Goal: Transaction & Acquisition: Obtain resource

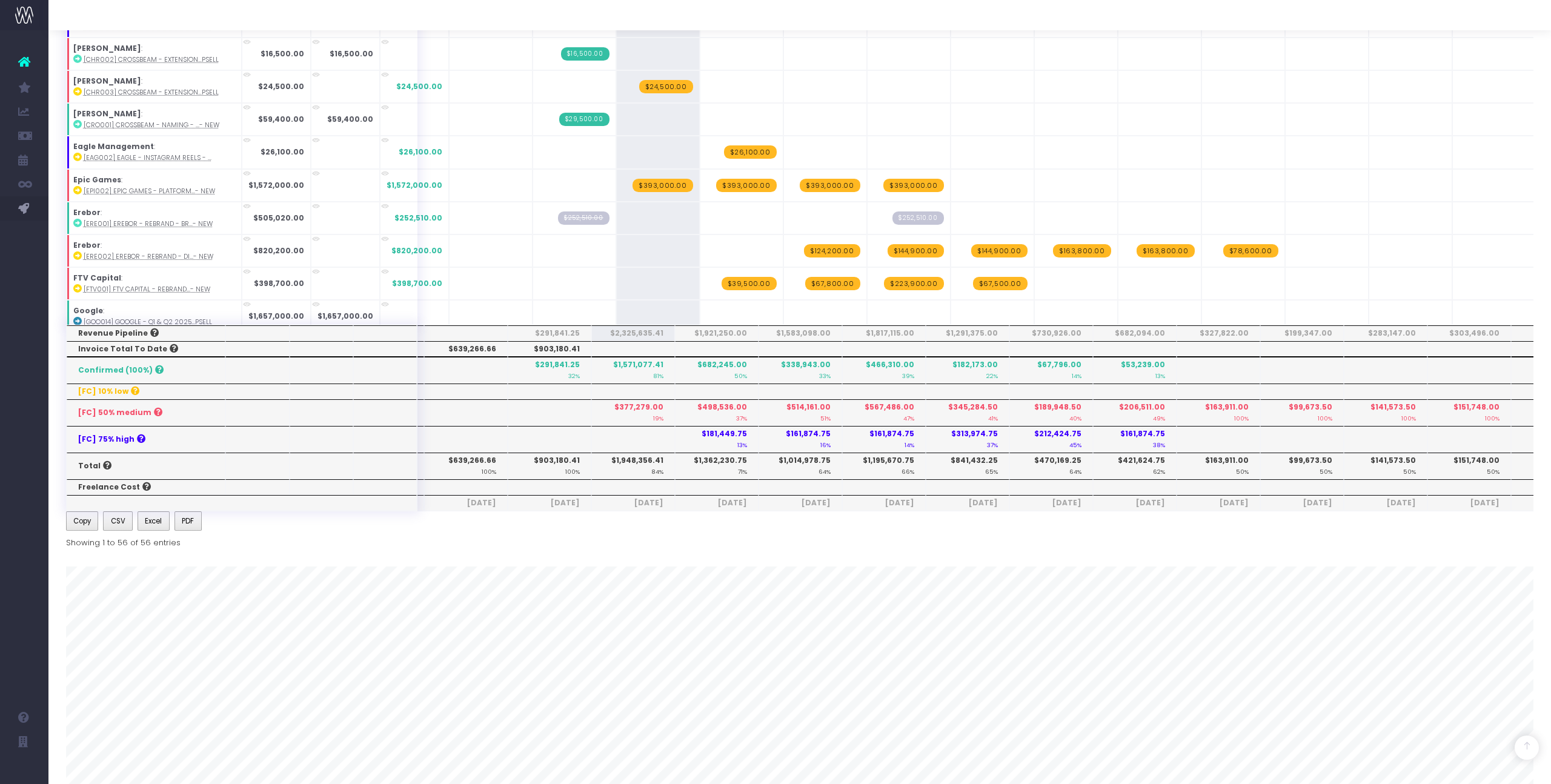
scroll to position [534, 0]
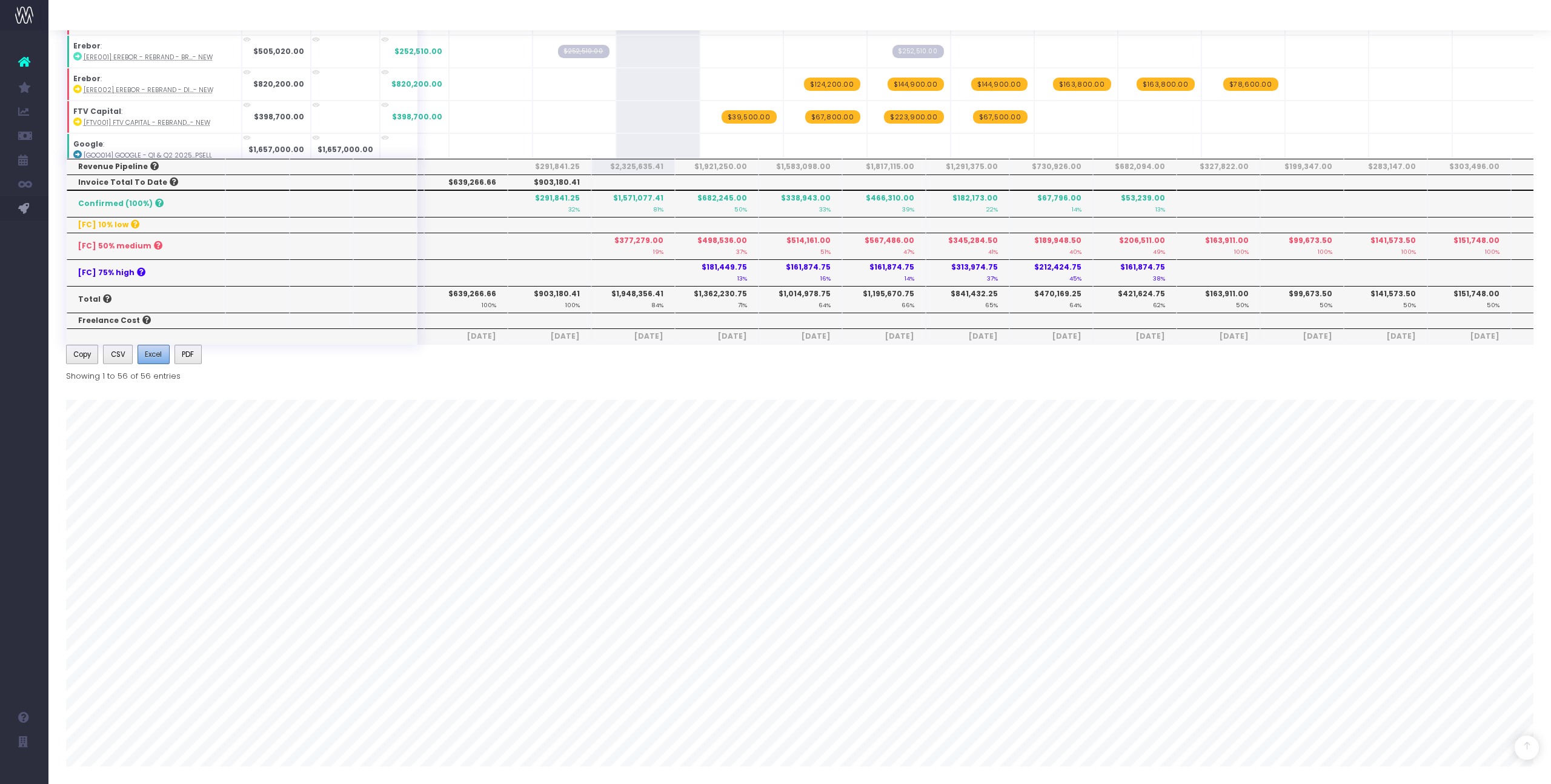
click at [161, 354] on span "Excel" at bounding box center [153, 354] width 17 height 11
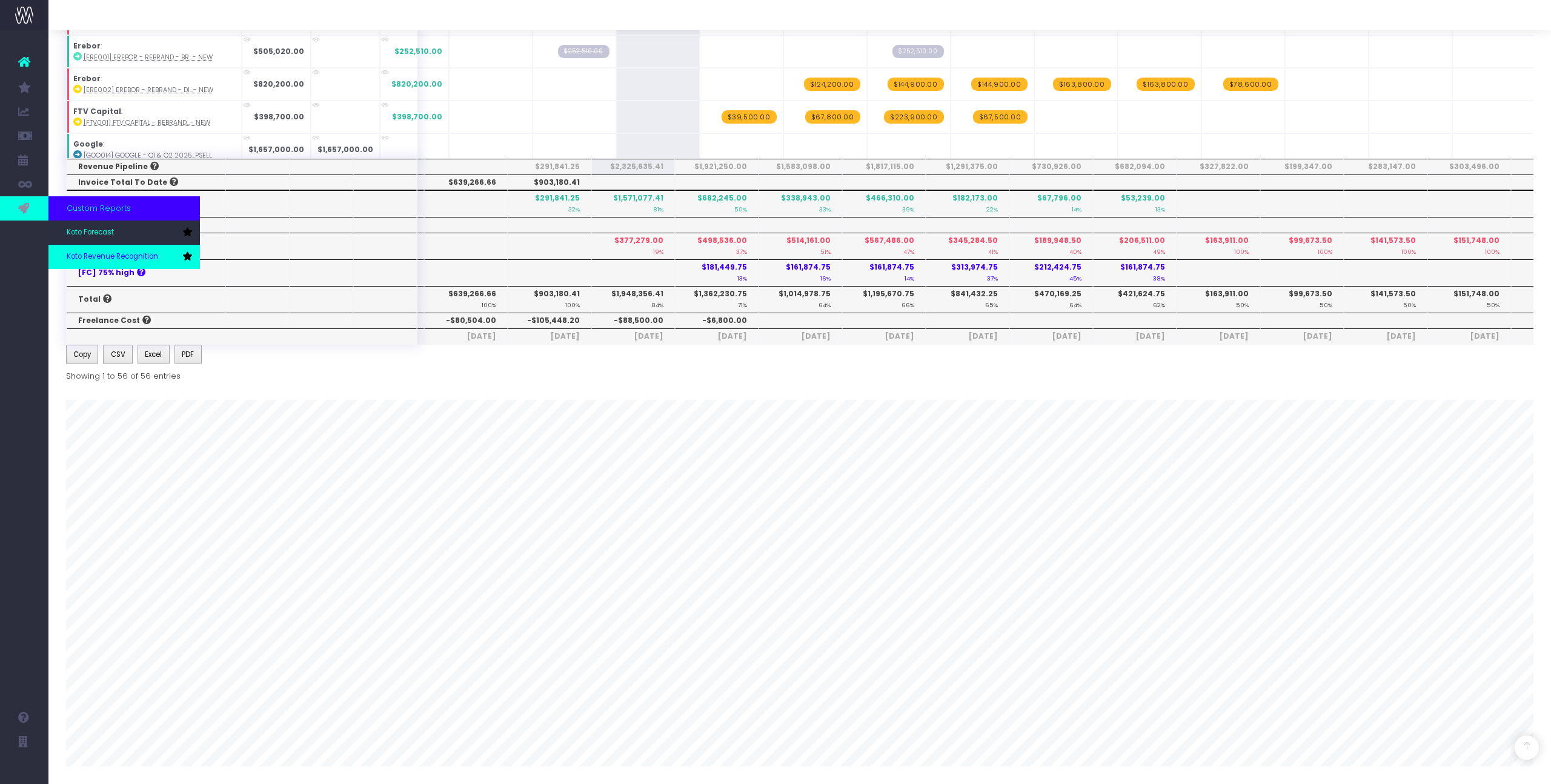
click at [93, 258] on span "Koto Revenue Recognition" at bounding box center [112, 257] width 92 height 11
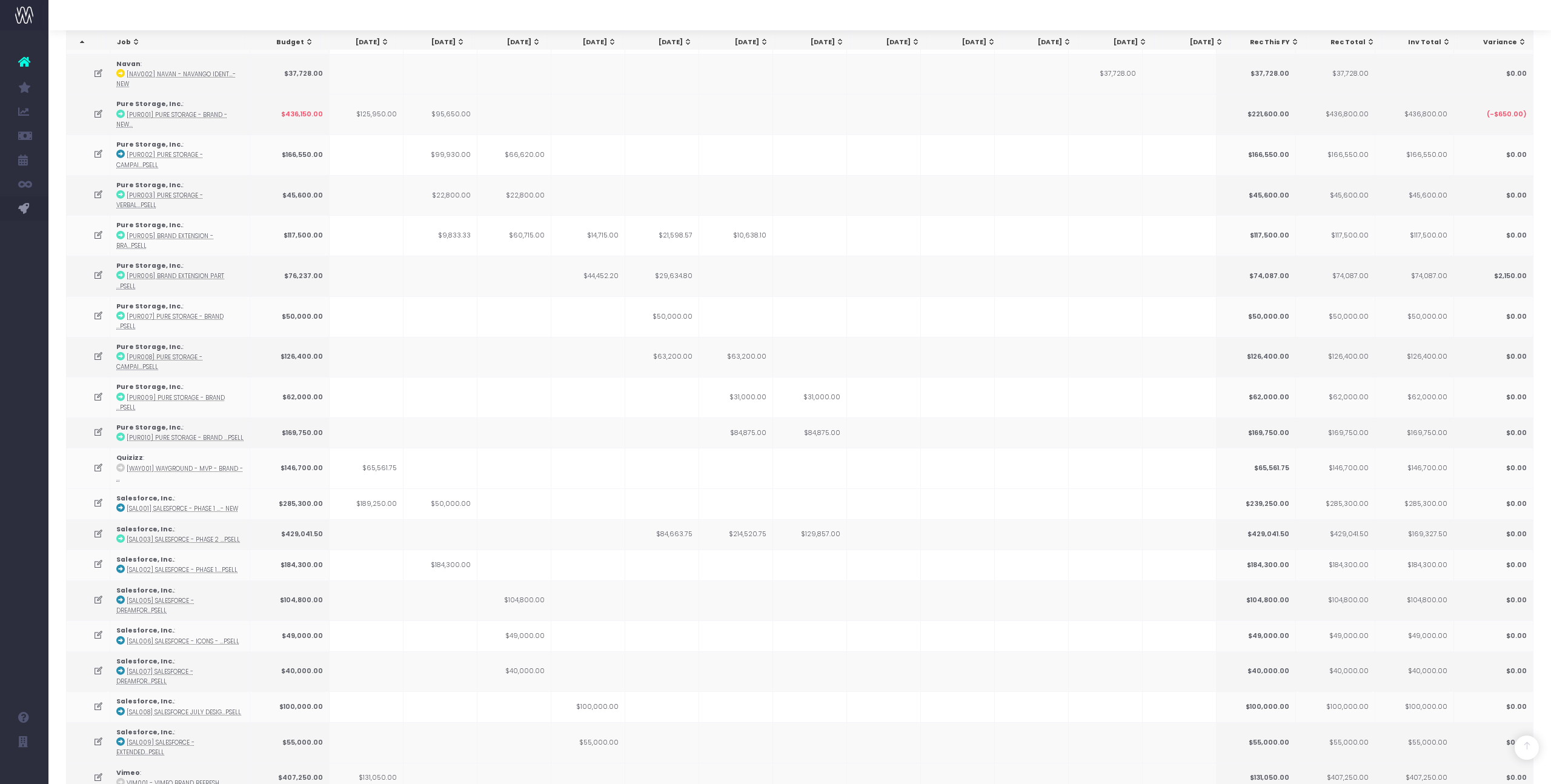
scroll to position [957, 0]
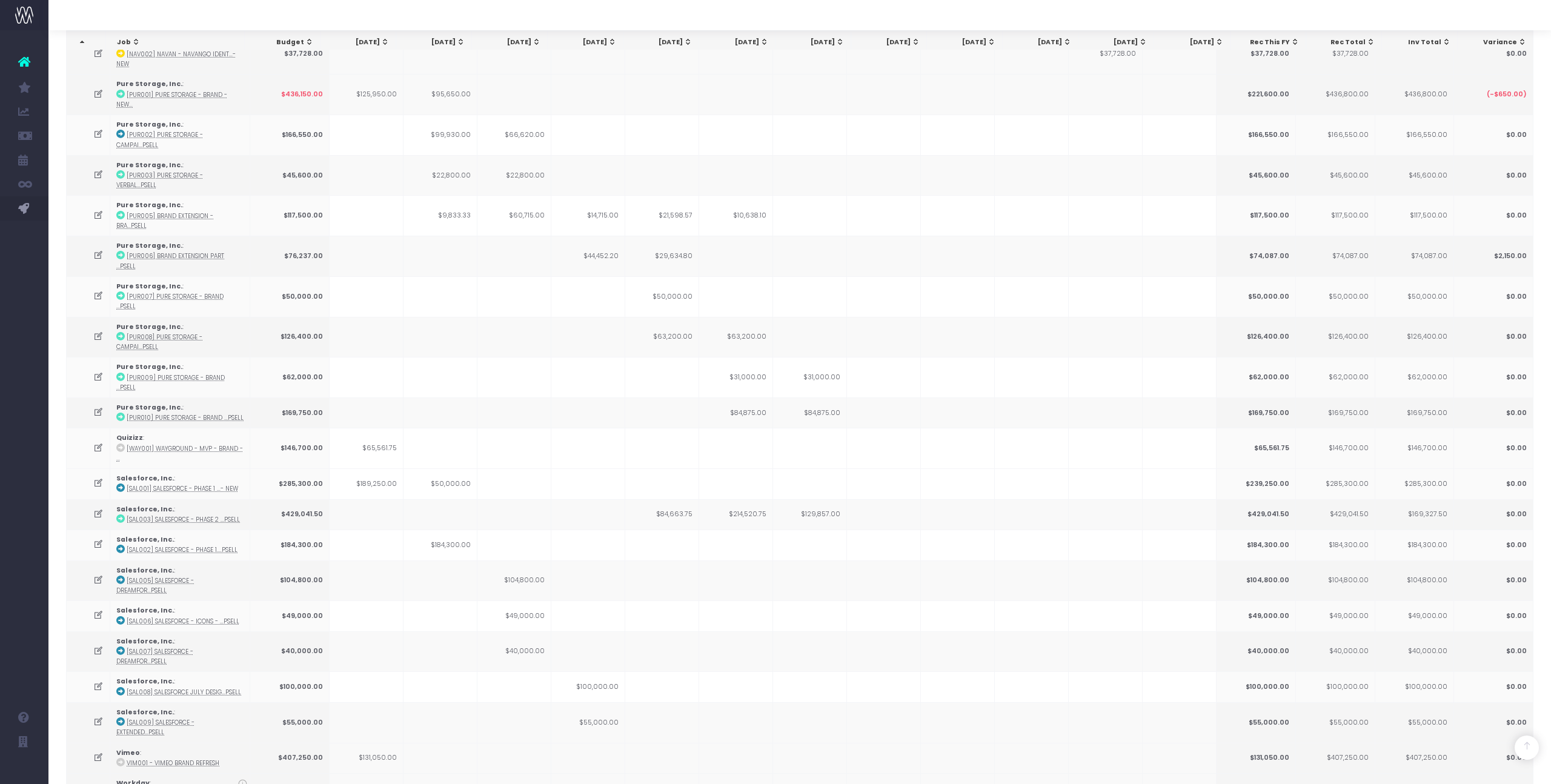
click at [14, 297] on div "Account Warning You are on a paid plan. My Favourites You have no favourites Jo…" at bounding box center [24, 407] width 49 height 753
click at [83, 241] on link "Koto Forecast" at bounding box center [124, 232] width 151 height 24
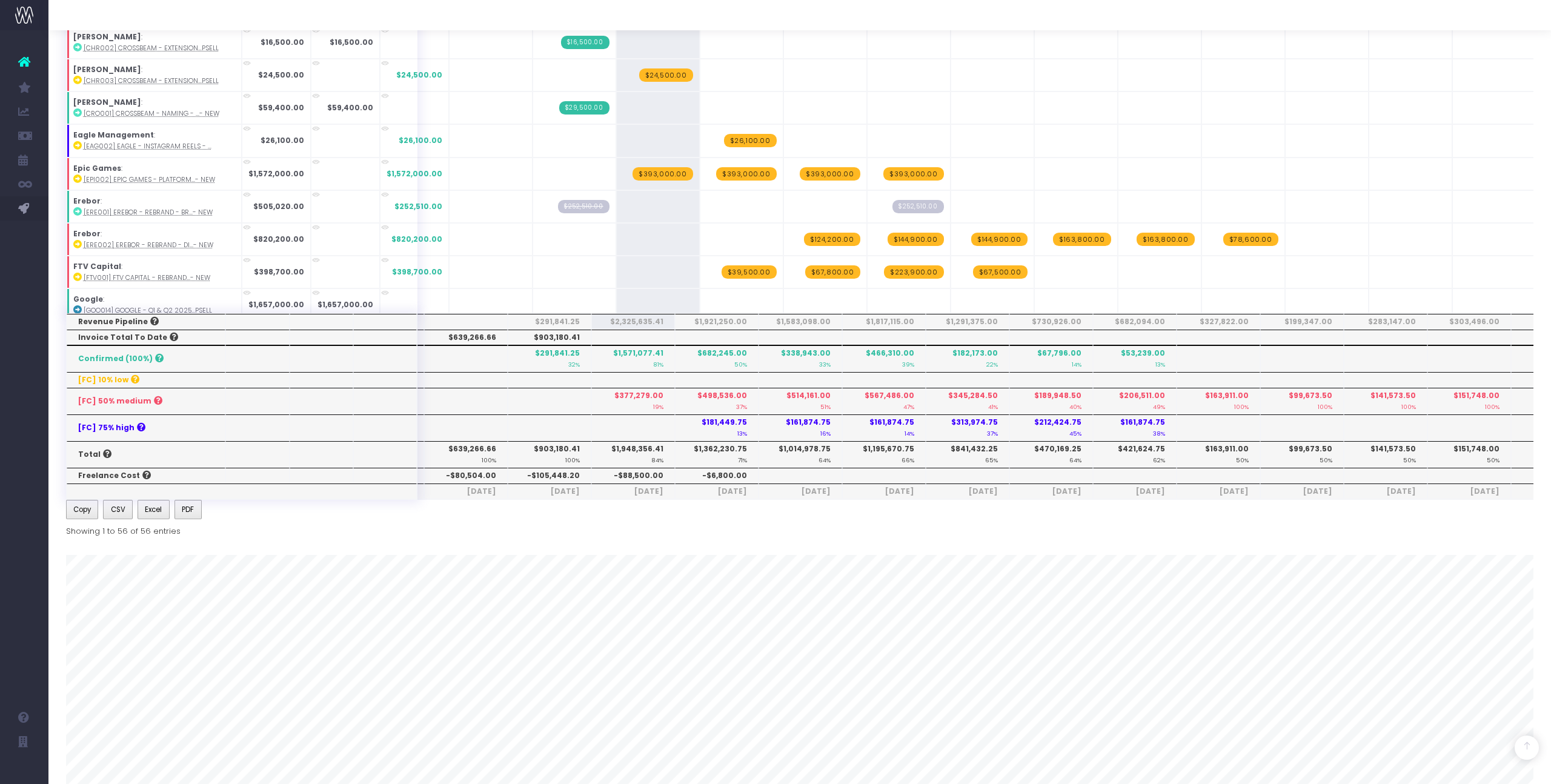
scroll to position [534, 0]
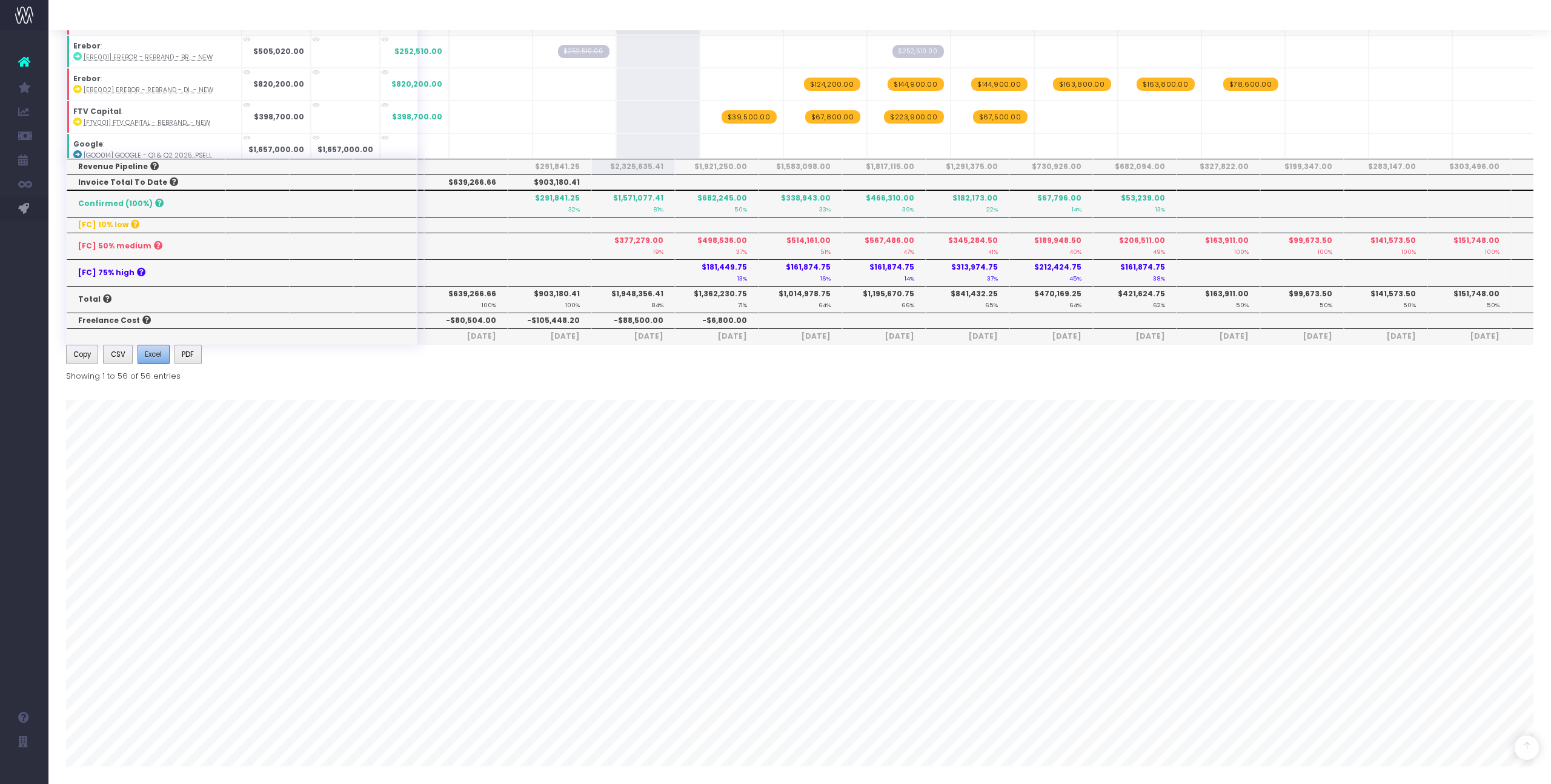
click at [156, 357] on span "Excel" at bounding box center [153, 354] width 17 height 11
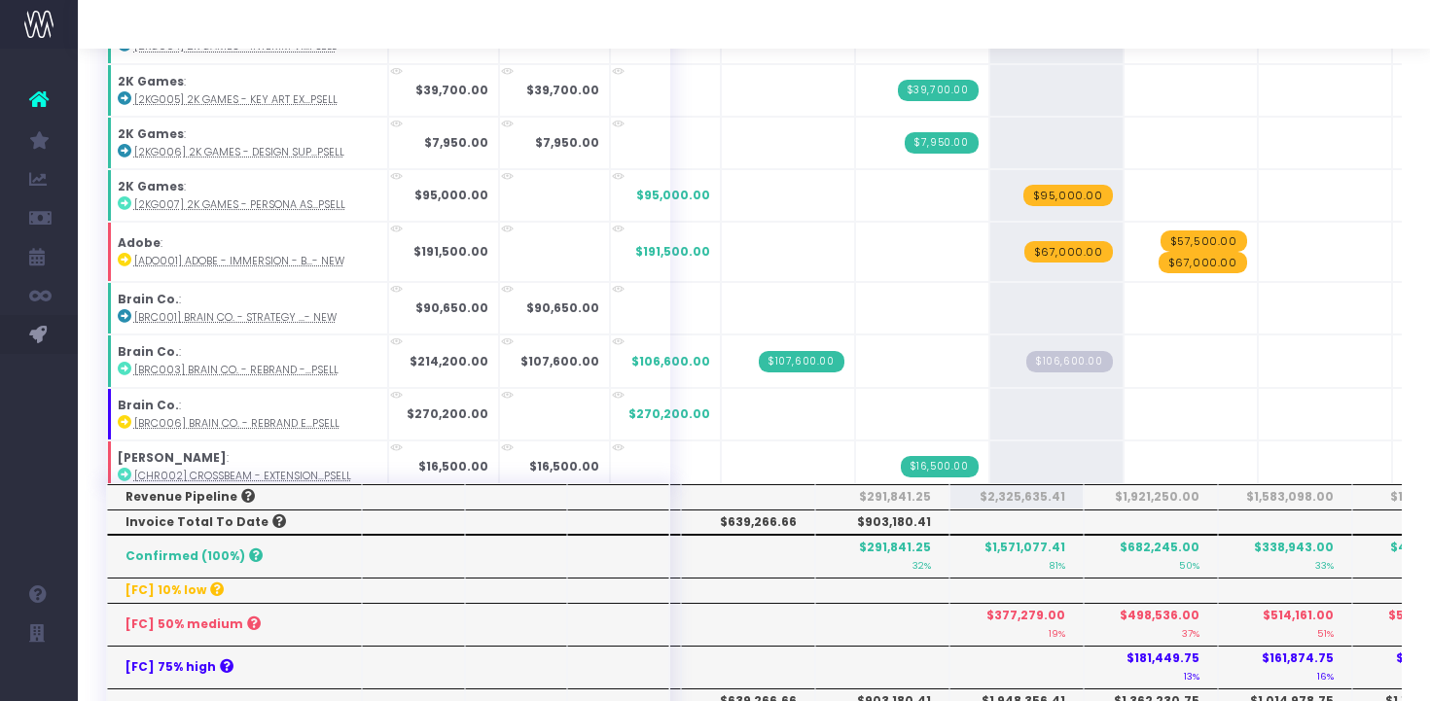
scroll to position [0, 0]
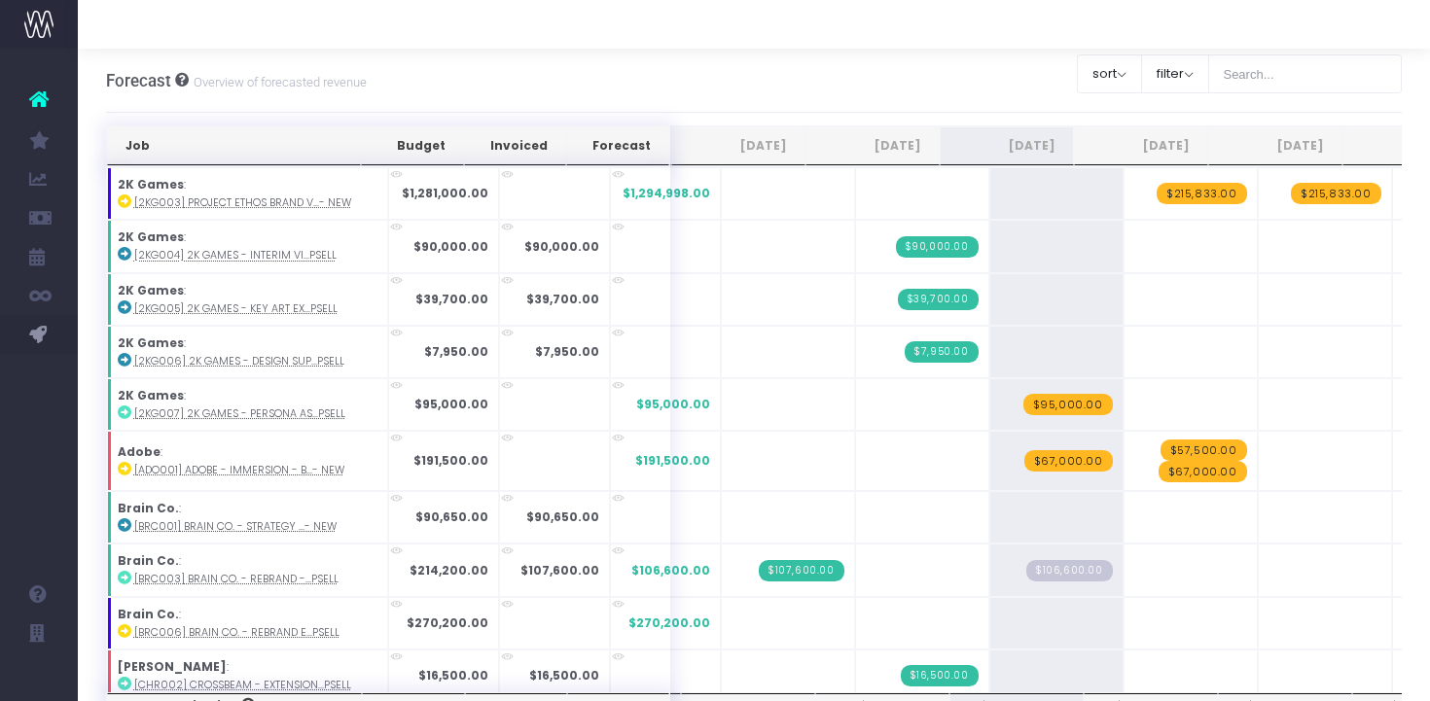
click at [894, 148] on th "[DATE]" at bounding box center [872, 145] width 134 height 39
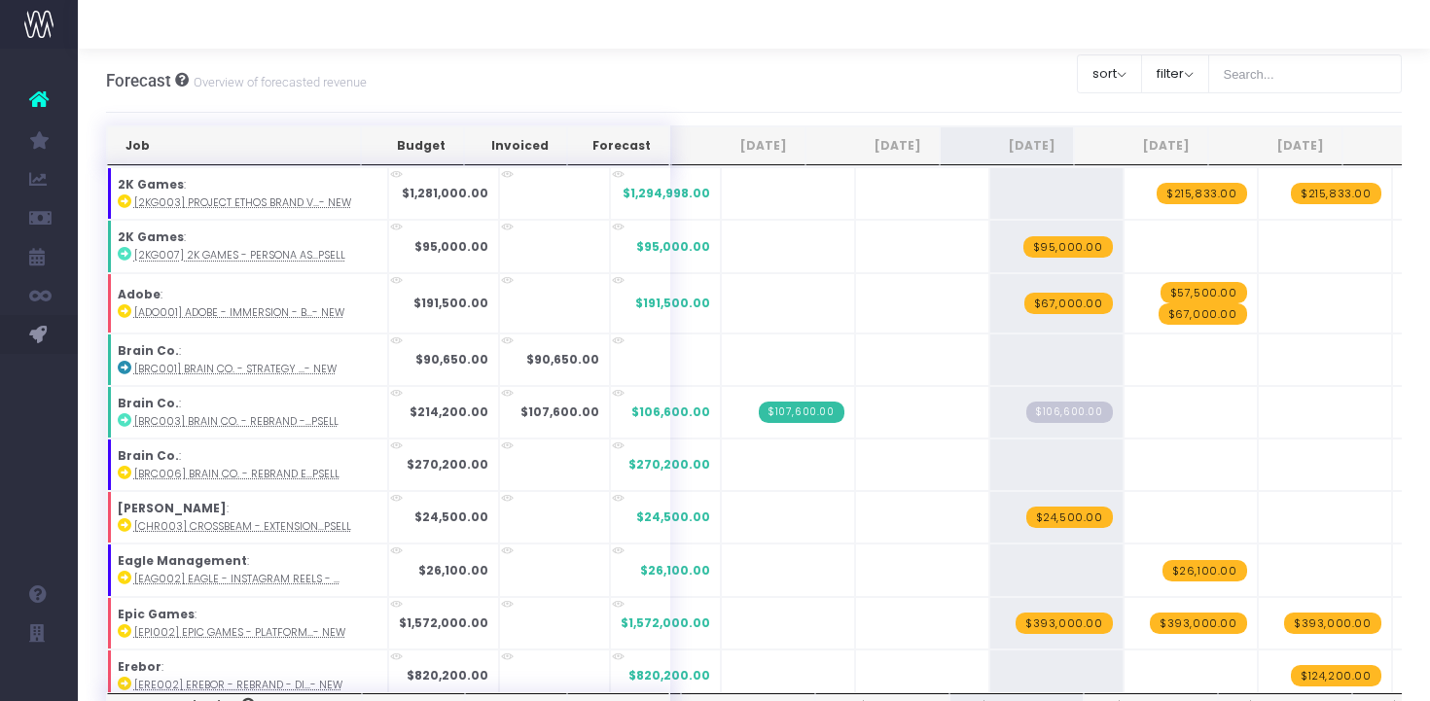
click at [894, 148] on th "[DATE]" at bounding box center [872, 145] width 134 height 39
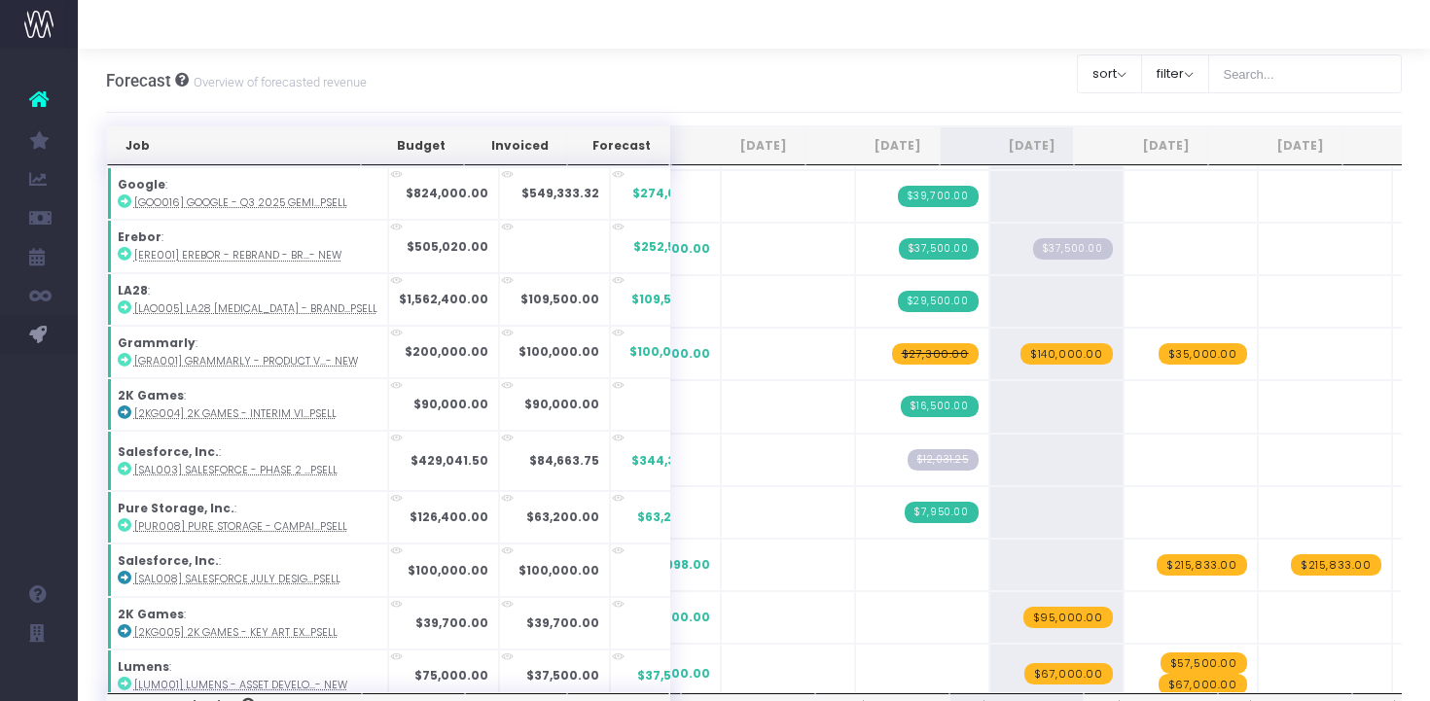
scroll to position [441, 0]
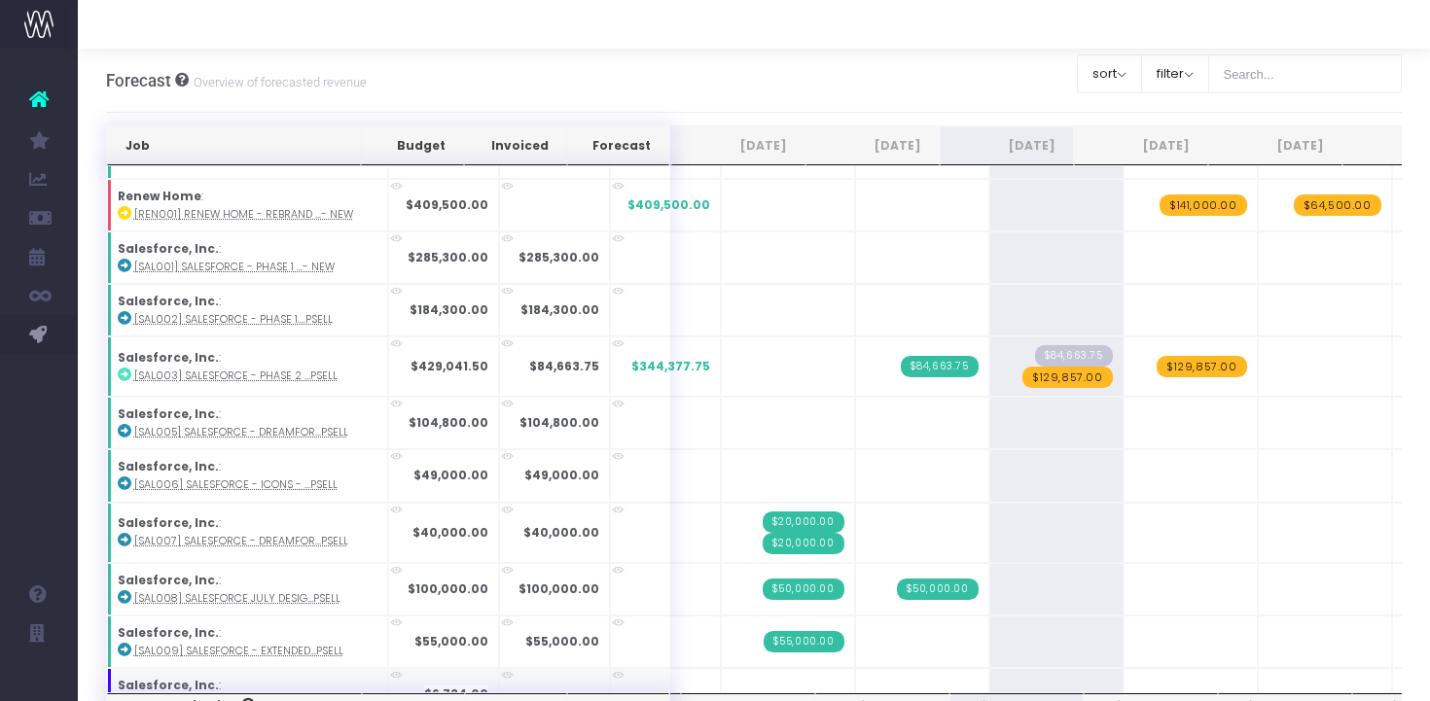
scroll to position [2350, 0]
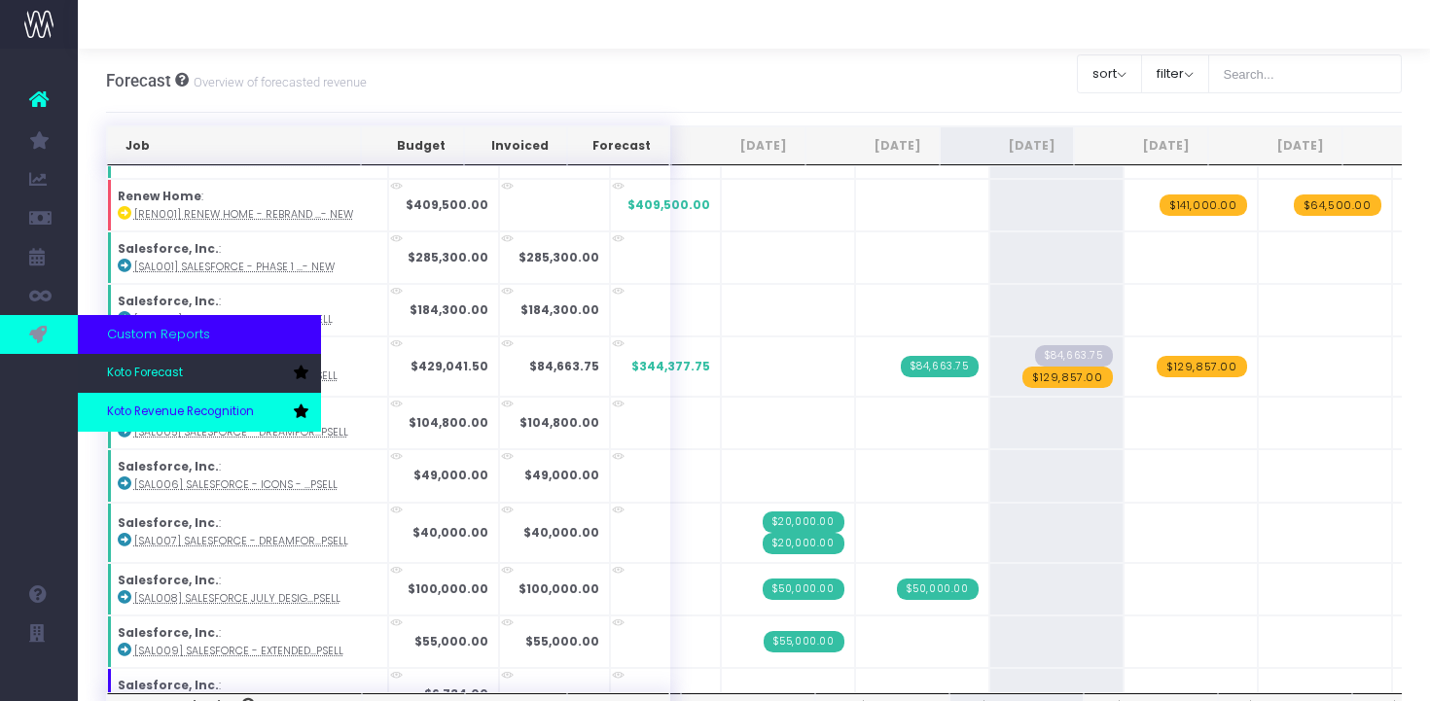
click at [162, 401] on link "Koto Revenue Recognition" at bounding box center [199, 412] width 243 height 39
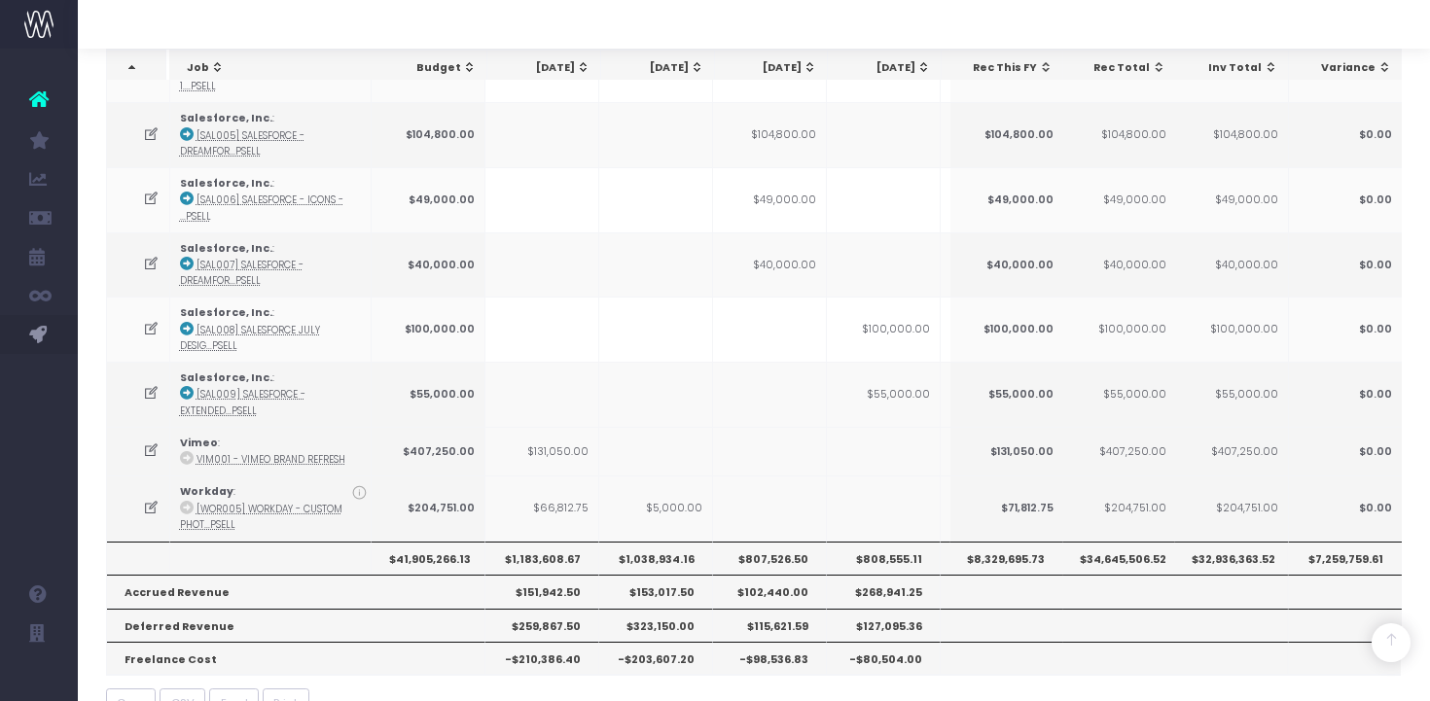
scroll to position [2548, 0]
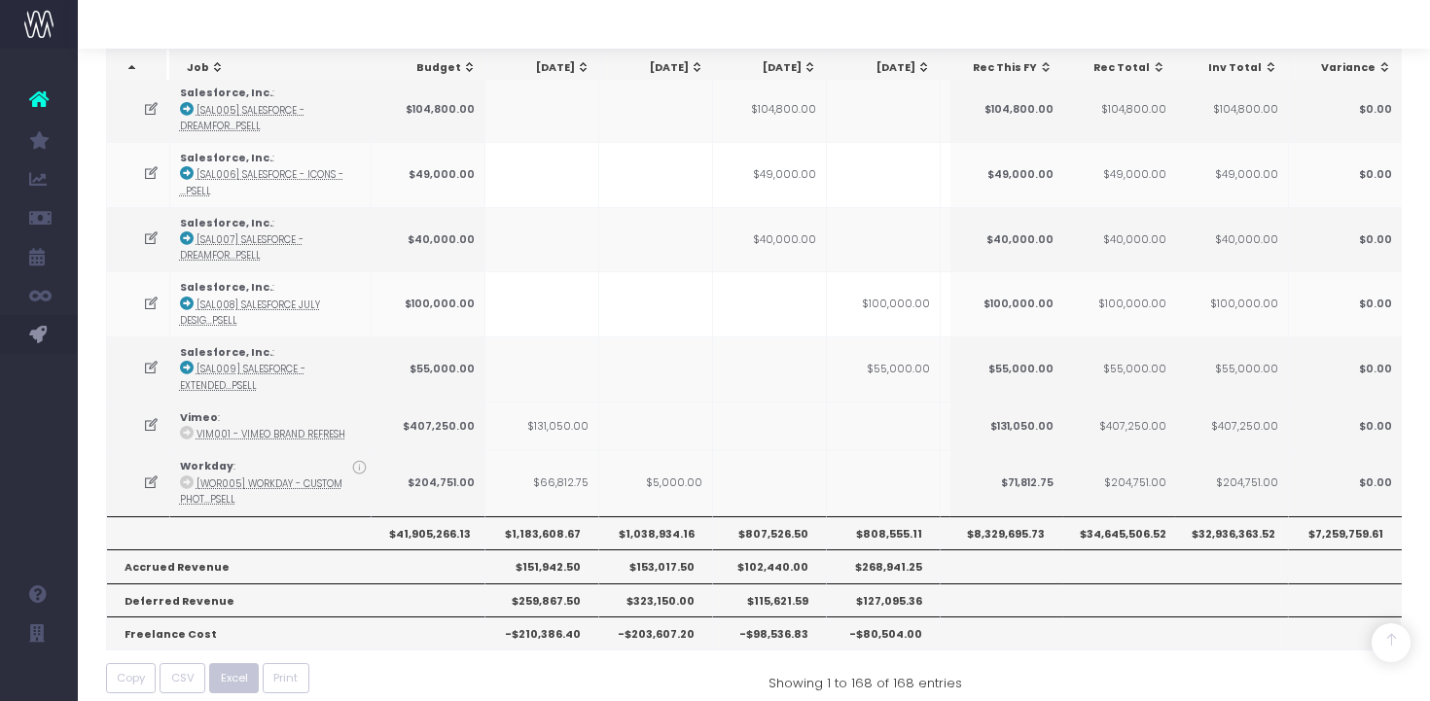
click at [241, 670] on span "Excel" at bounding box center [234, 678] width 27 height 17
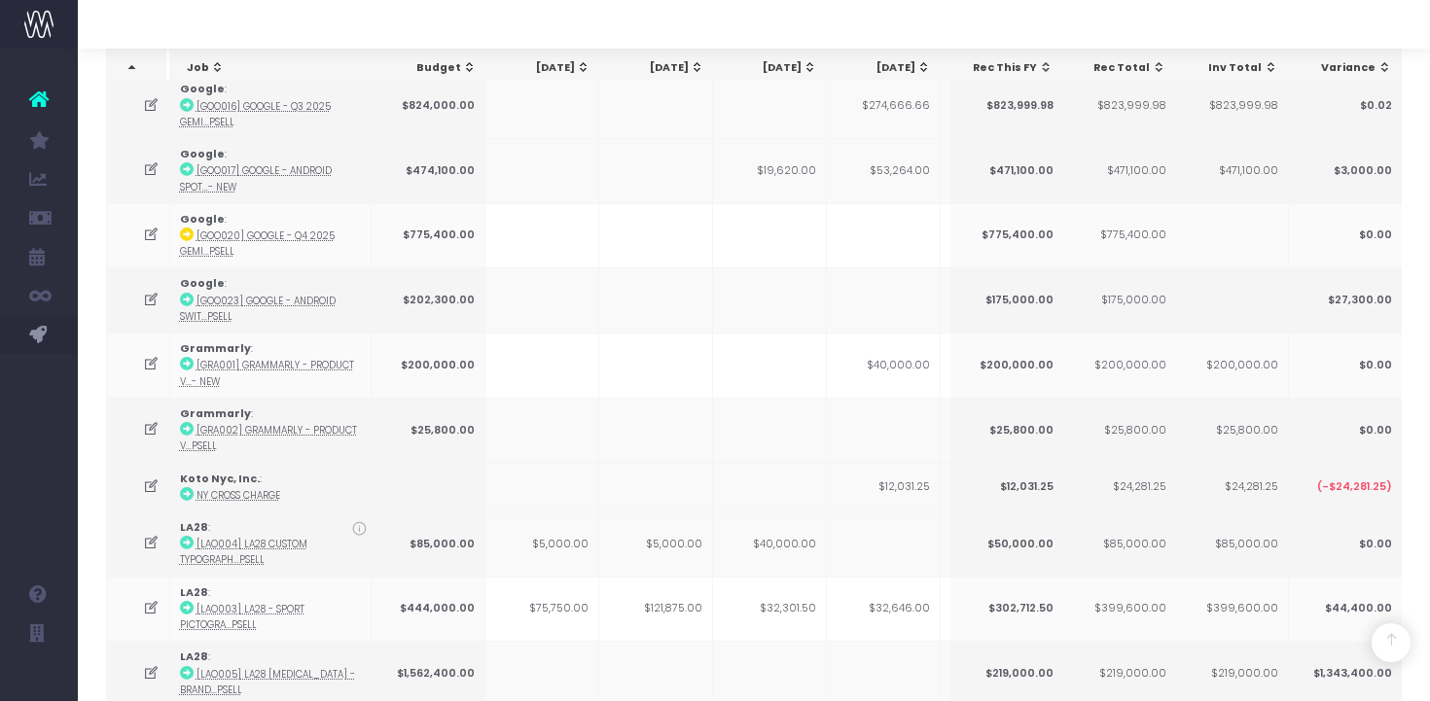
scroll to position [0, 0]
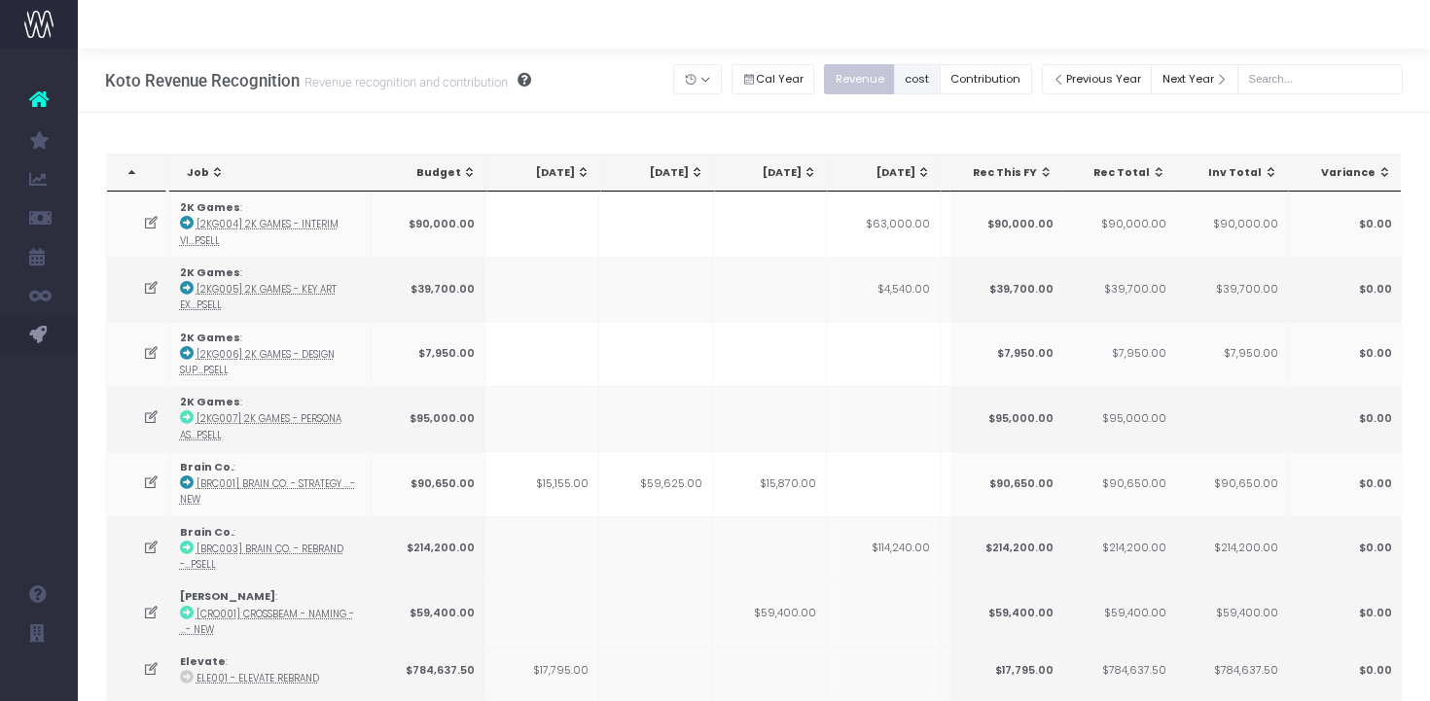
click at [940, 91] on button "cost" at bounding box center [917, 79] width 47 height 30
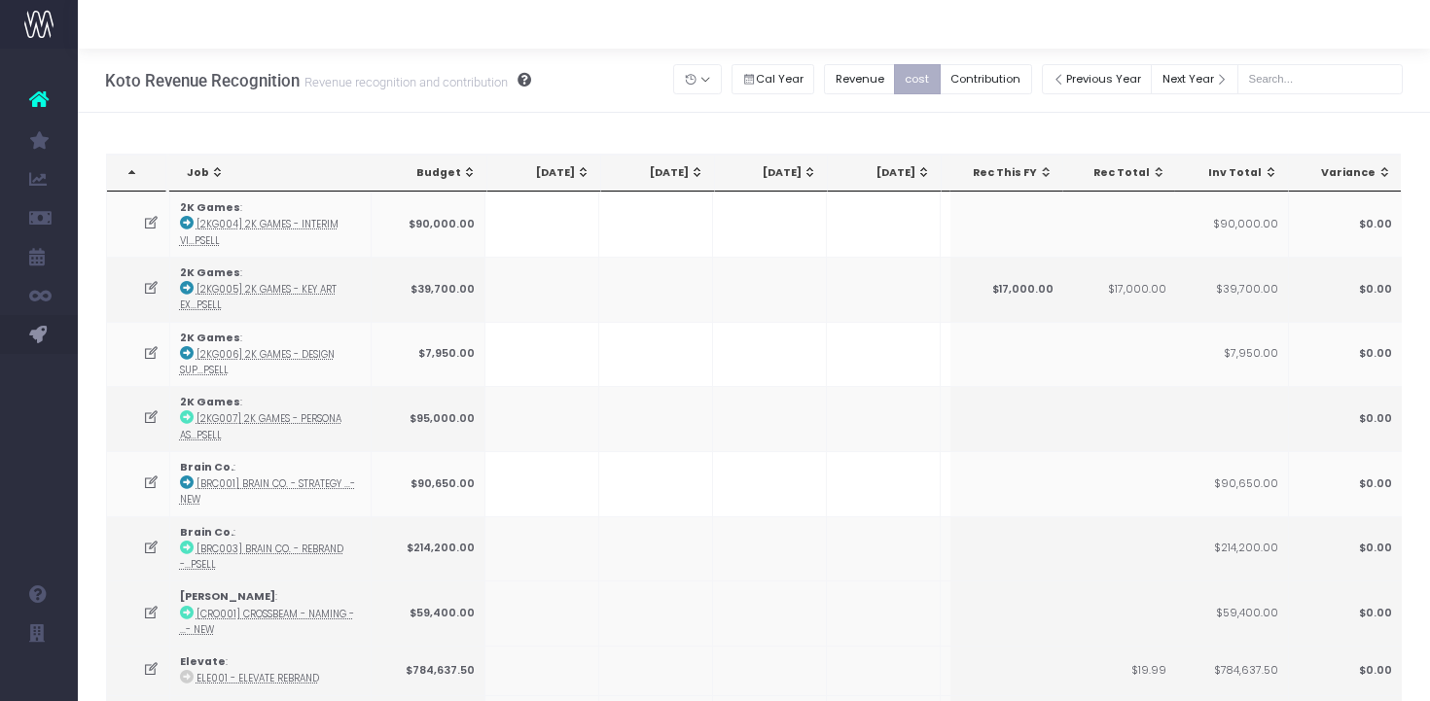
click at [940, 81] on button "cost" at bounding box center [917, 79] width 47 height 30
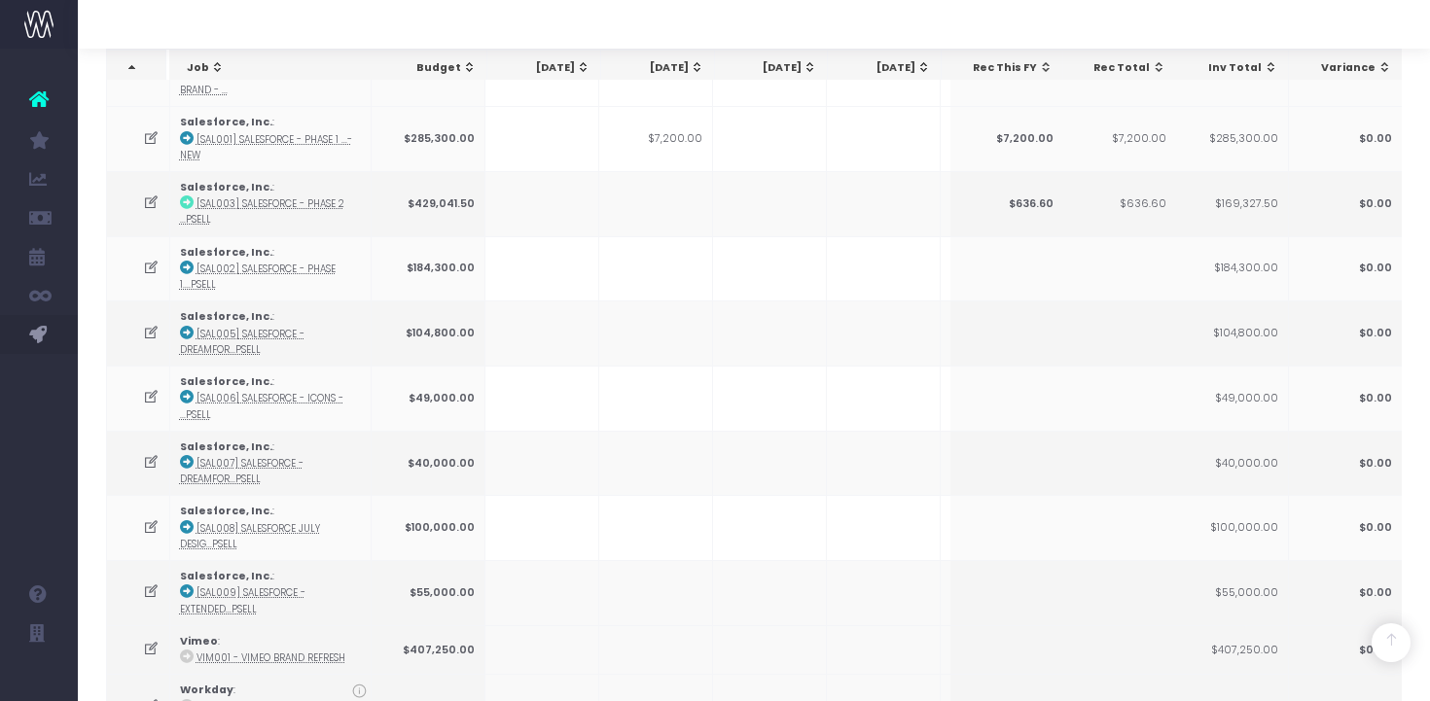
scroll to position [2553, 0]
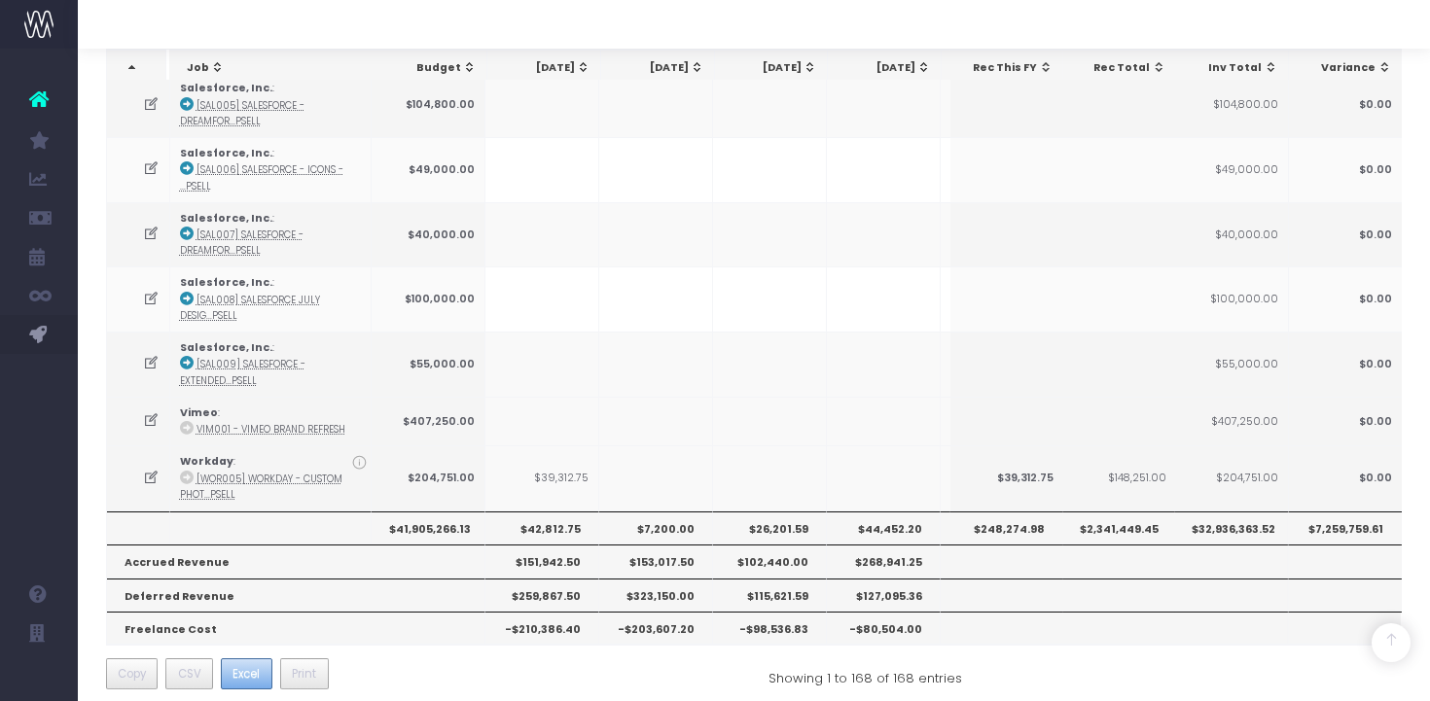
click at [249, 665] on span "Excel" at bounding box center [245, 674] width 27 height 18
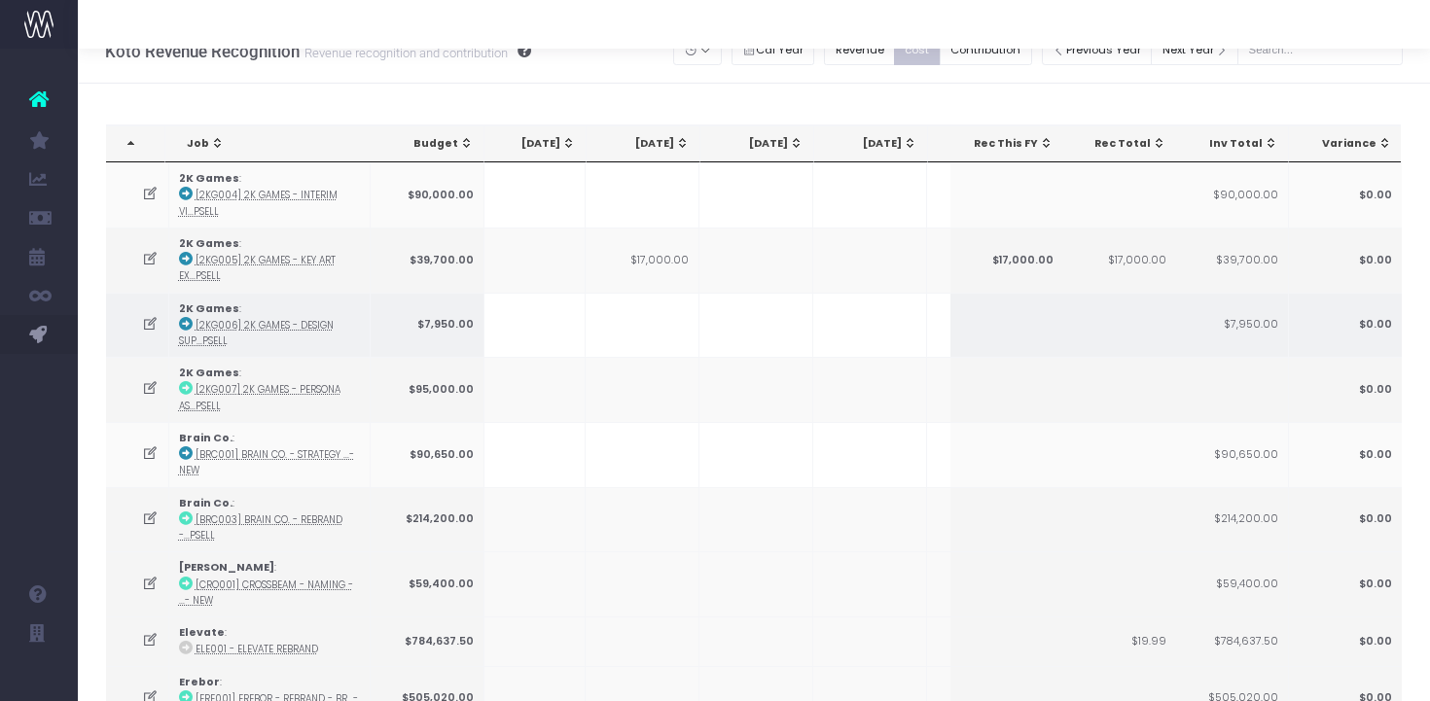
scroll to position [30, 0]
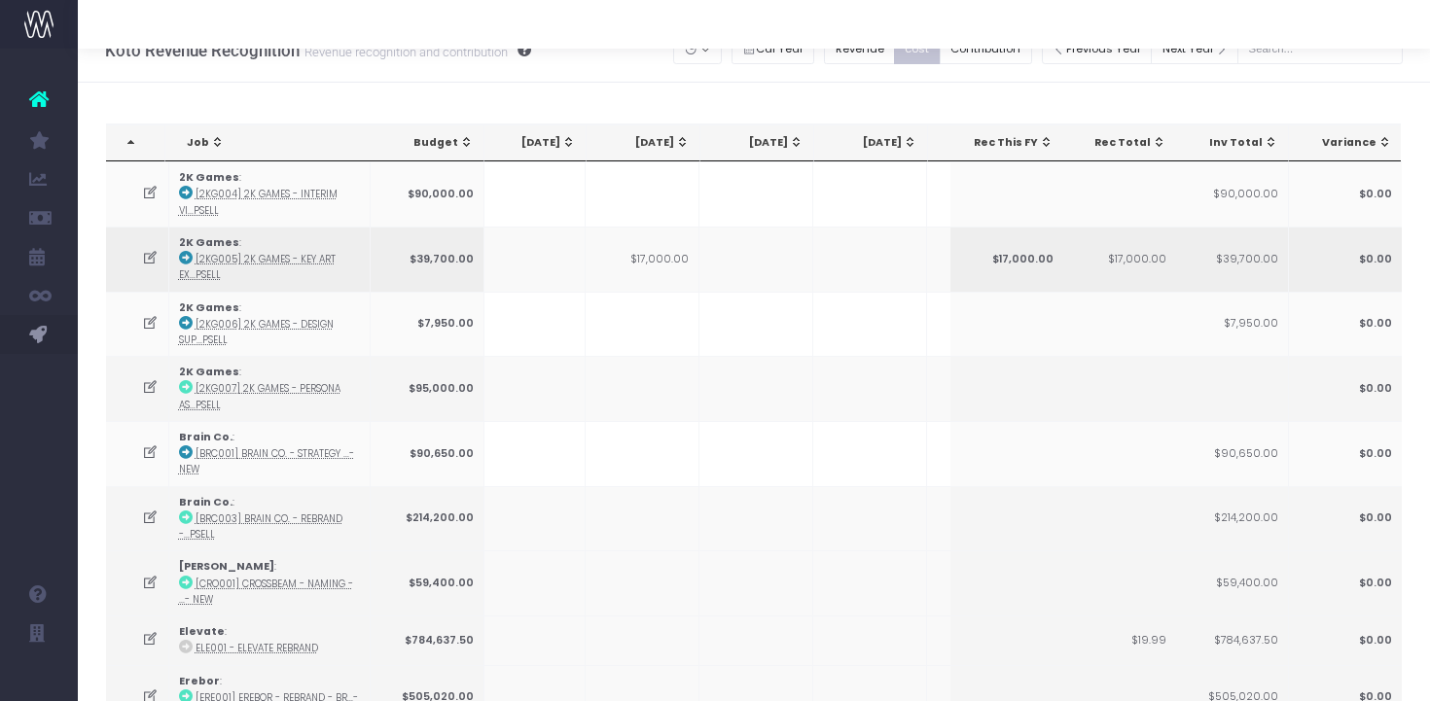
click at [666, 264] on td "$17,000.00" at bounding box center [642, 259] width 114 height 65
click at [184, 259] on icon at bounding box center [186, 258] width 14 height 14
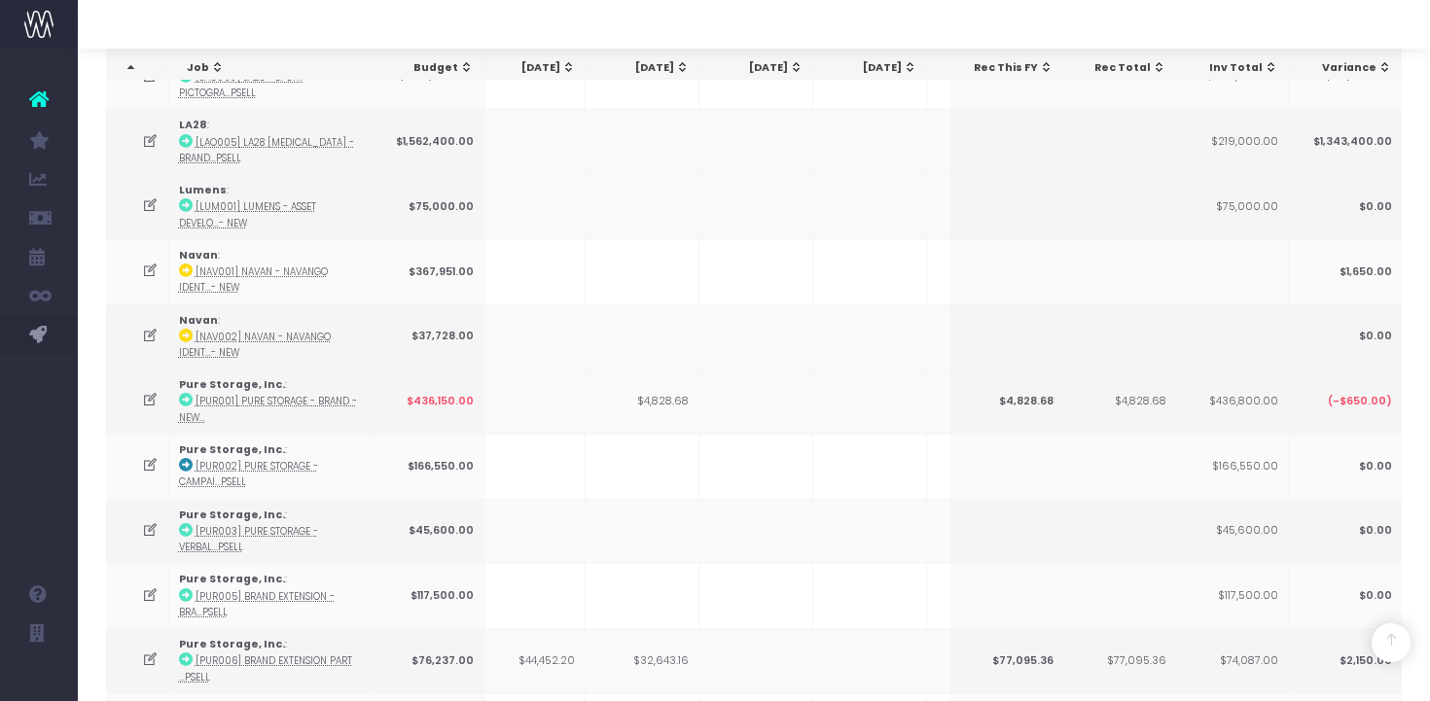
scroll to position [1473, 0]
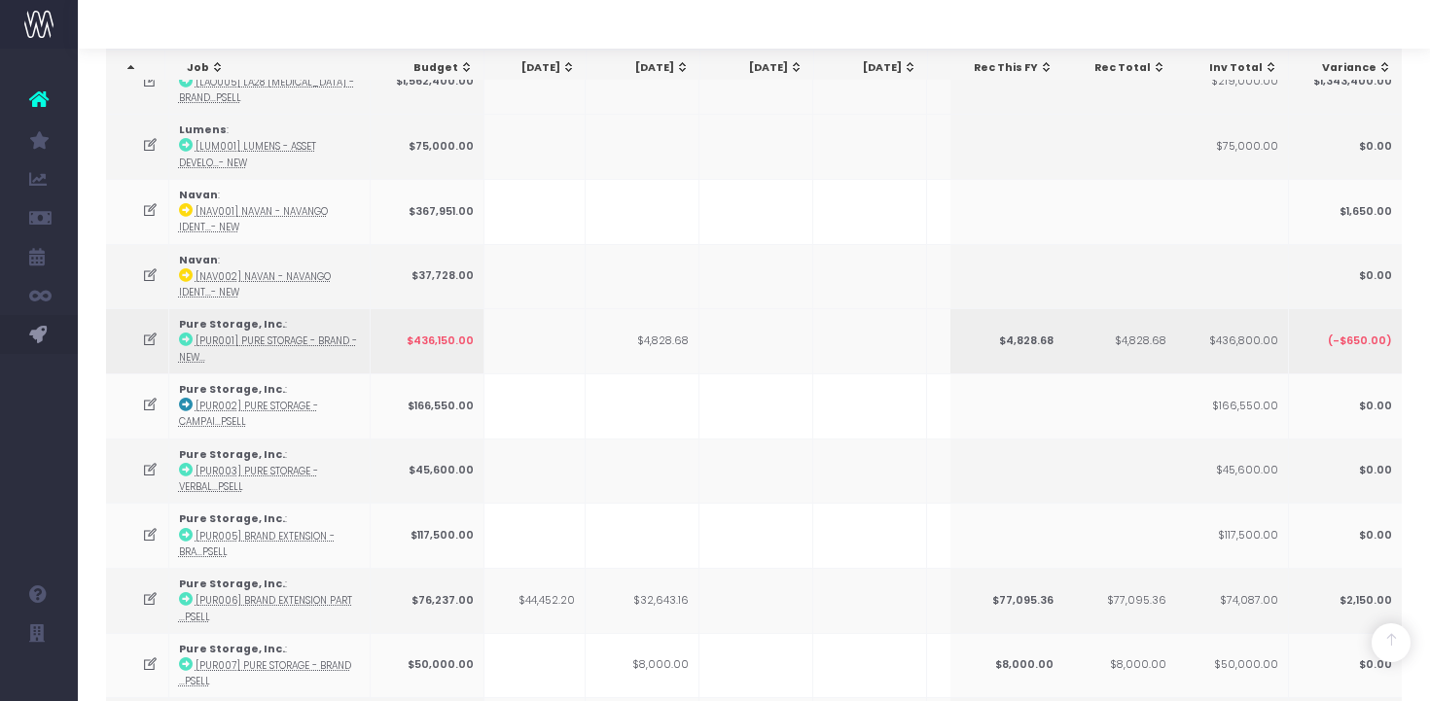
click at [681, 337] on td "$4,828.68" at bounding box center [642, 340] width 114 height 65
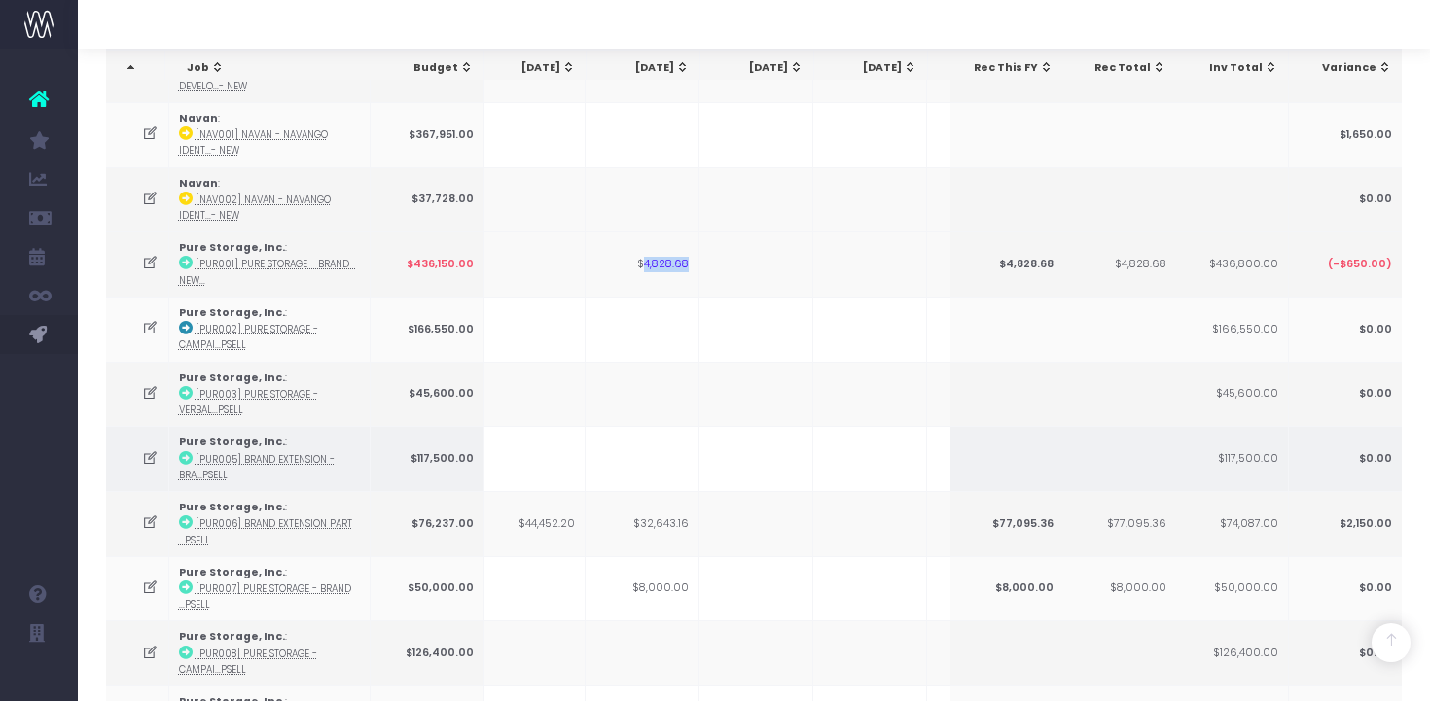
scroll to position [1591, 0]
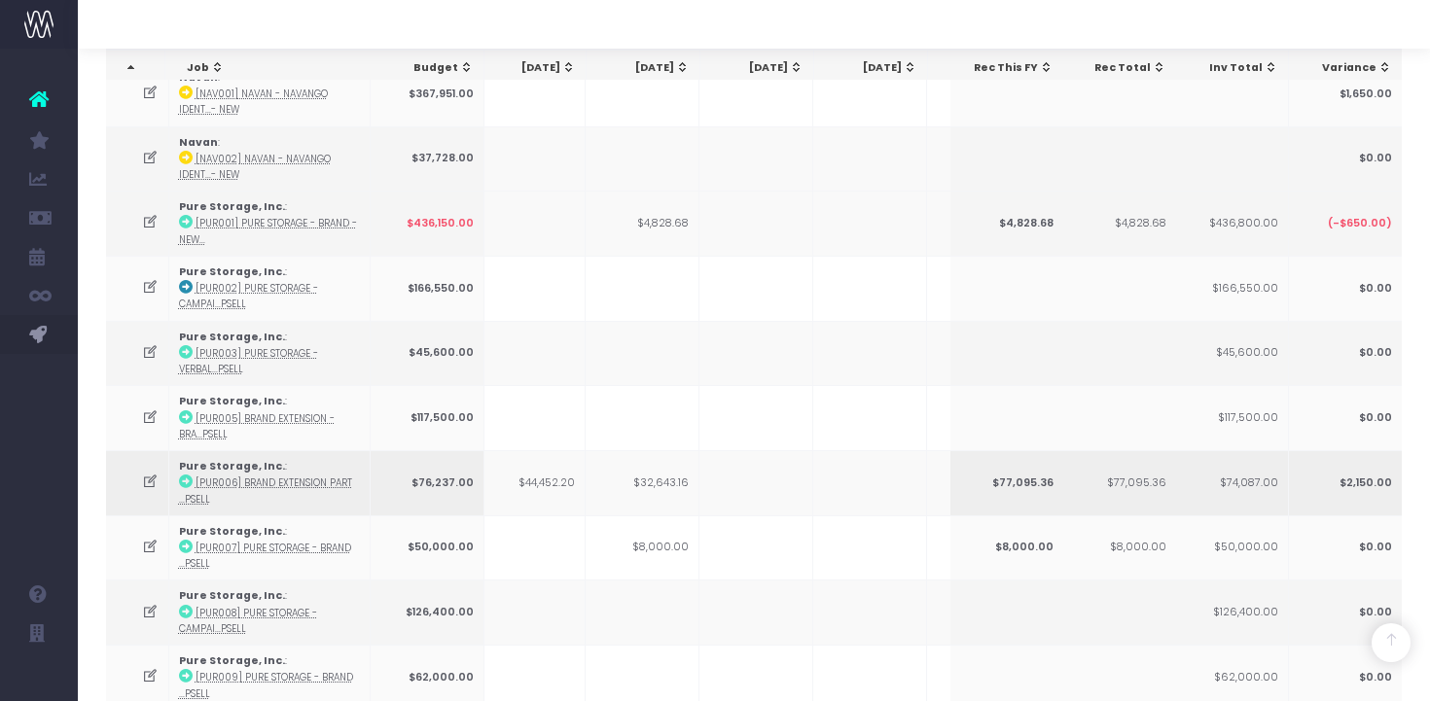
click at [678, 470] on td "$32,643.16" at bounding box center [642, 482] width 114 height 65
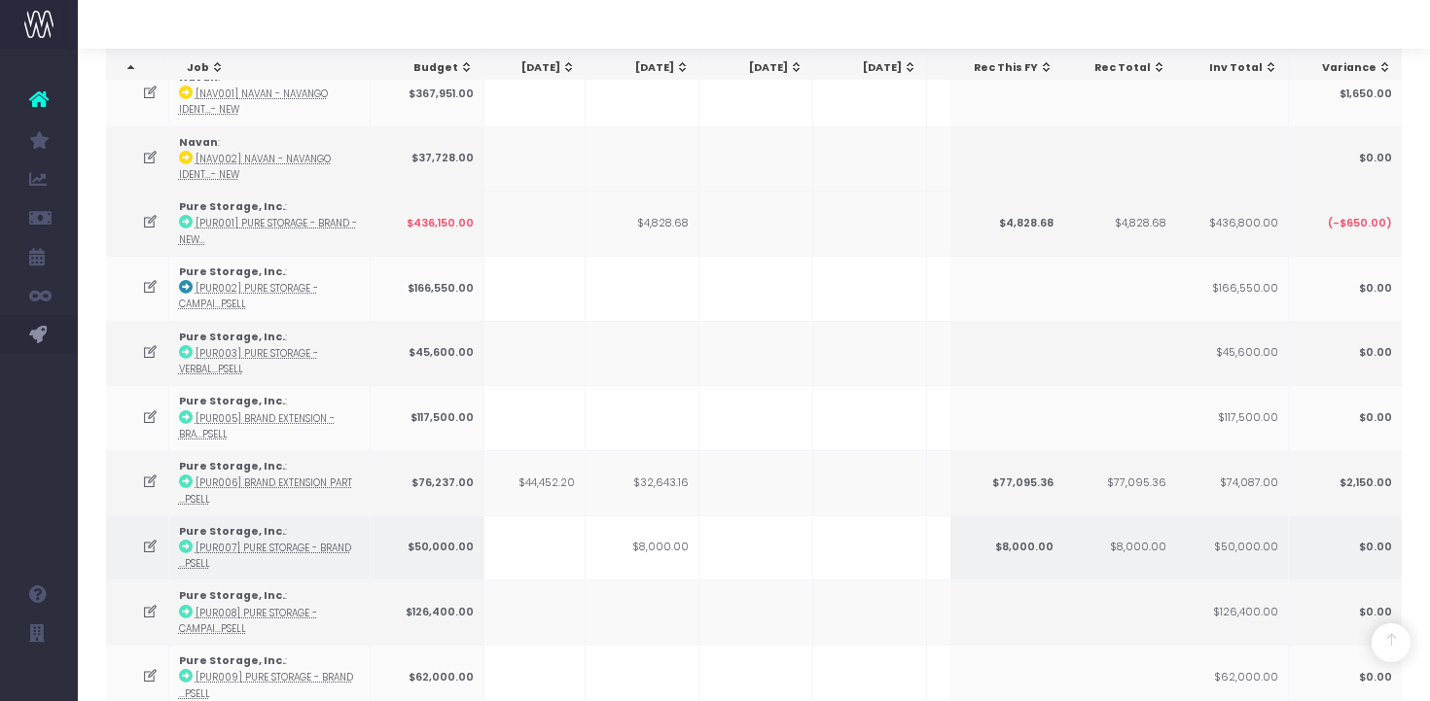
click at [676, 529] on td "$8,000.00" at bounding box center [642, 547] width 114 height 65
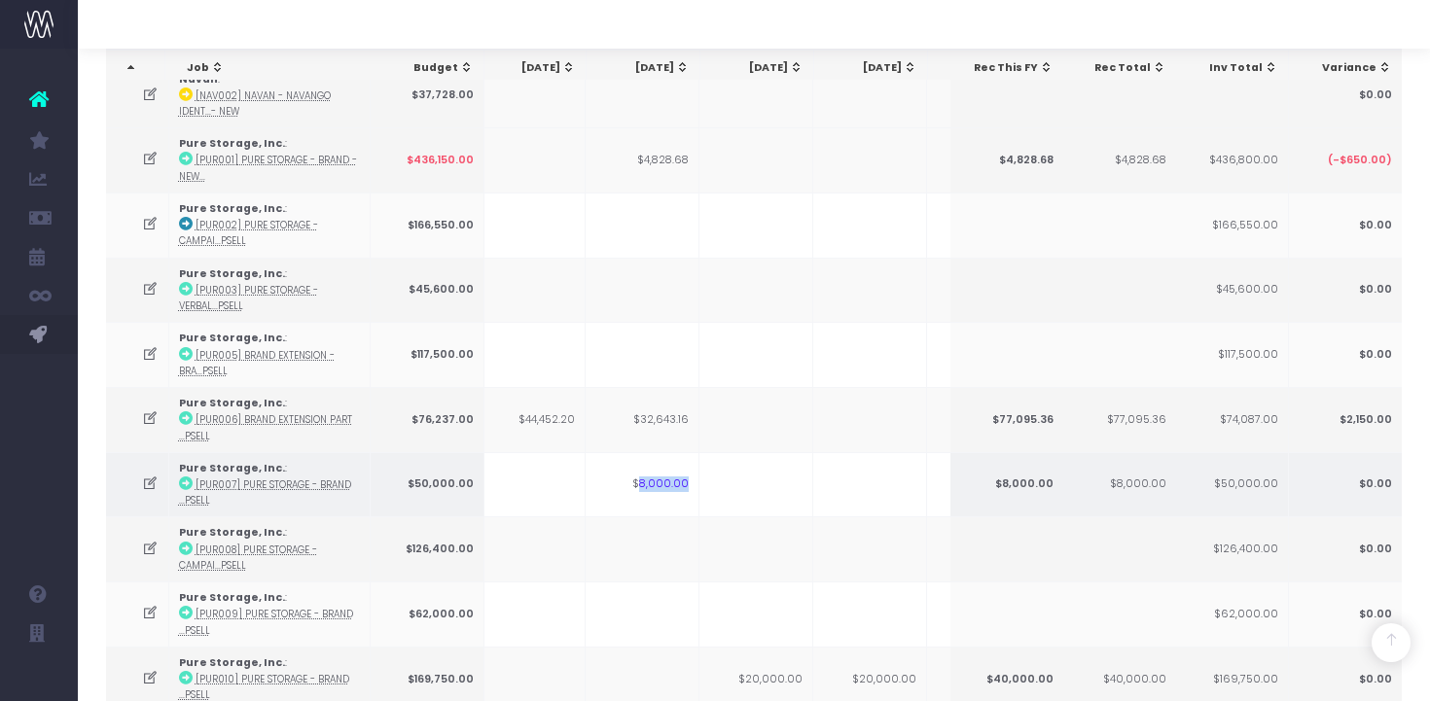
scroll to position [1675, 0]
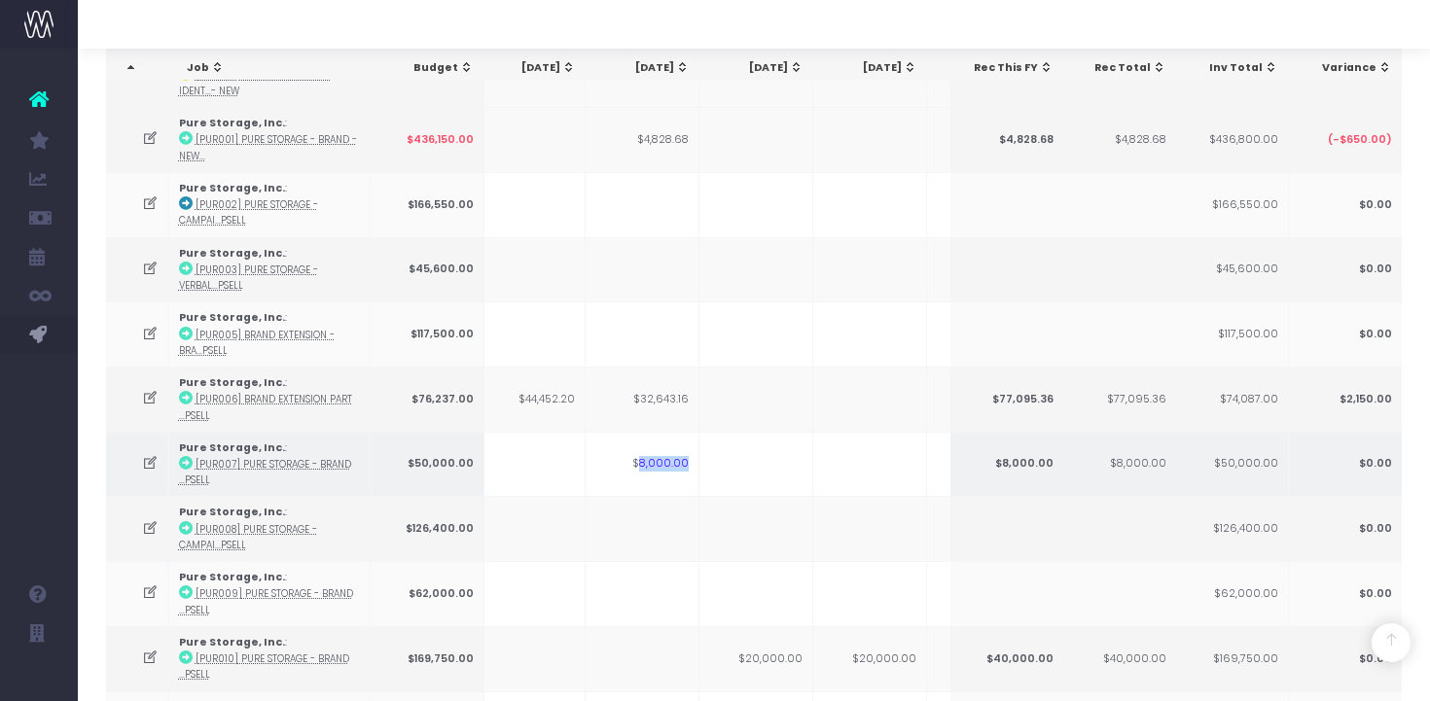
click at [185, 456] on icon at bounding box center [186, 463] width 14 height 14
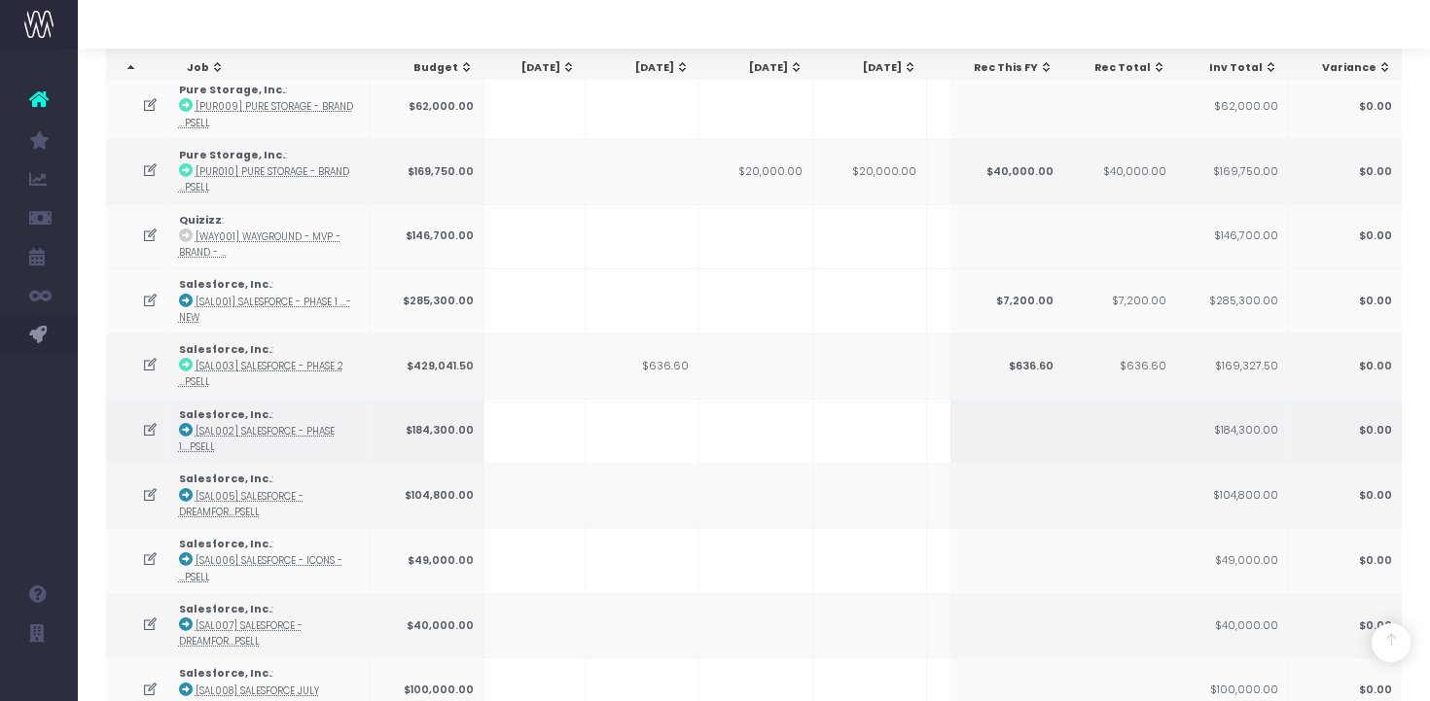
scroll to position [2185, 0]
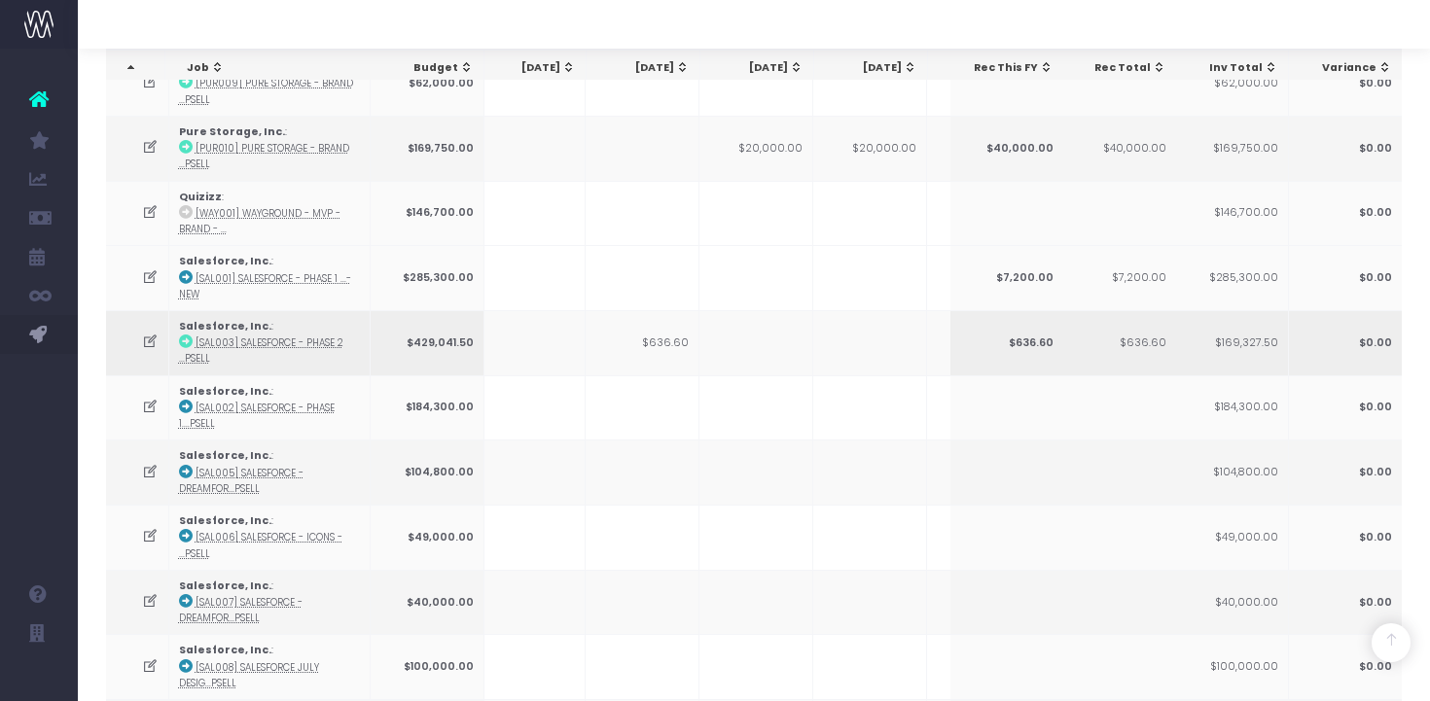
click at [182, 335] on icon at bounding box center [186, 342] width 14 height 14
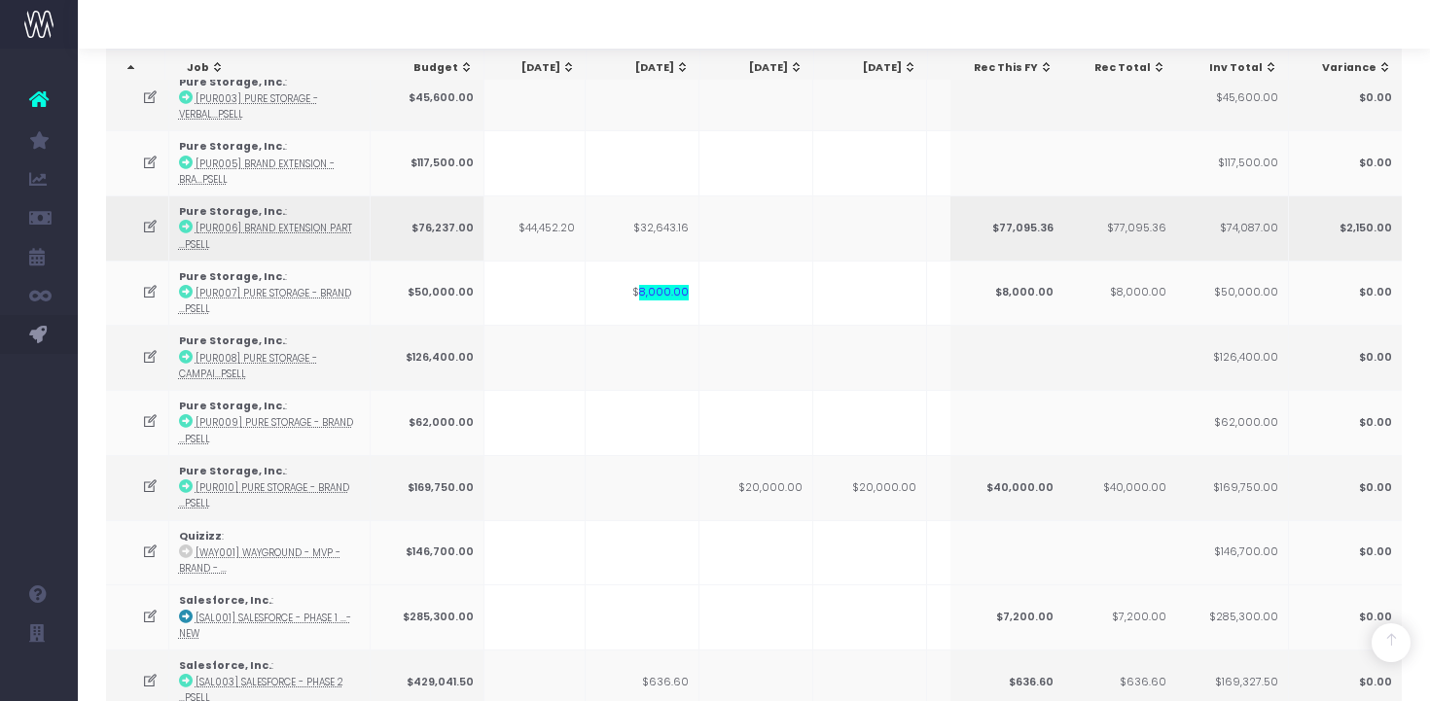
scroll to position [1826, 0]
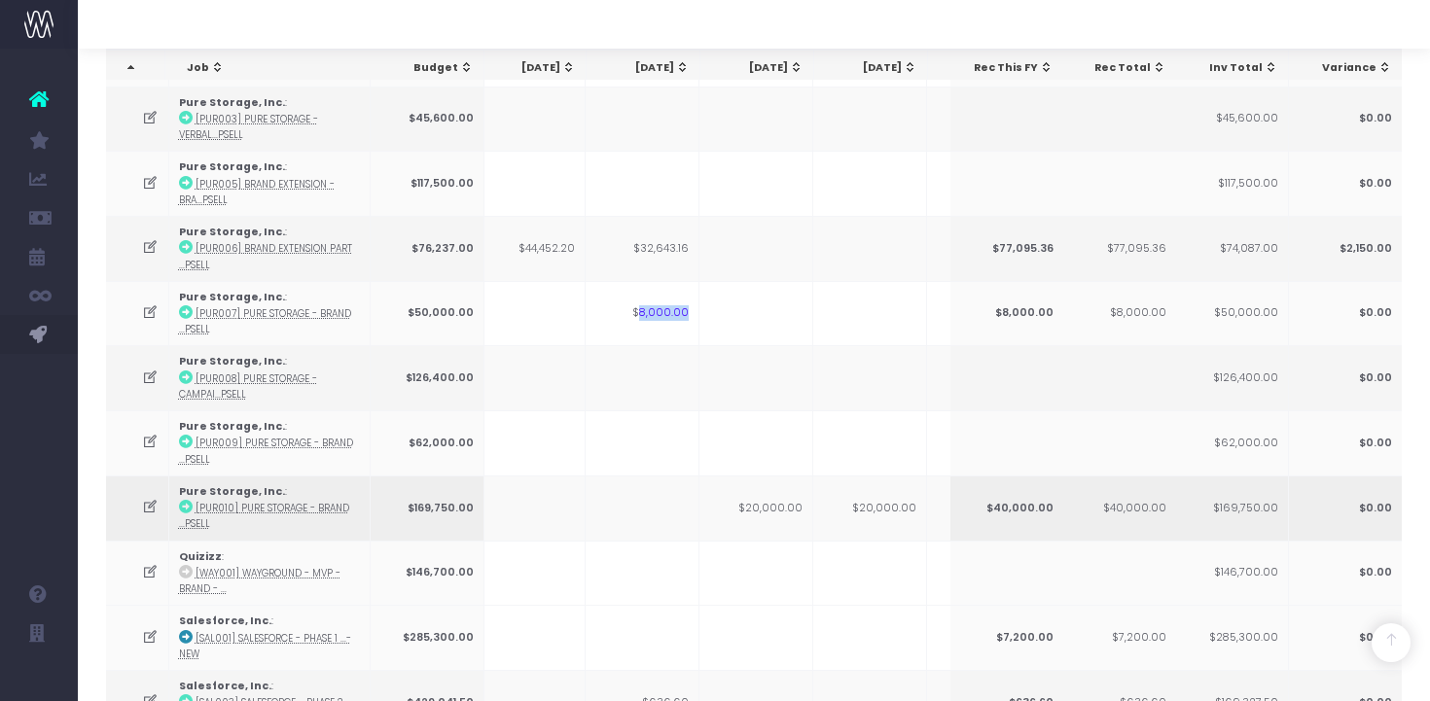
click at [781, 497] on td "$20,000.00" at bounding box center [756, 508] width 114 height 65
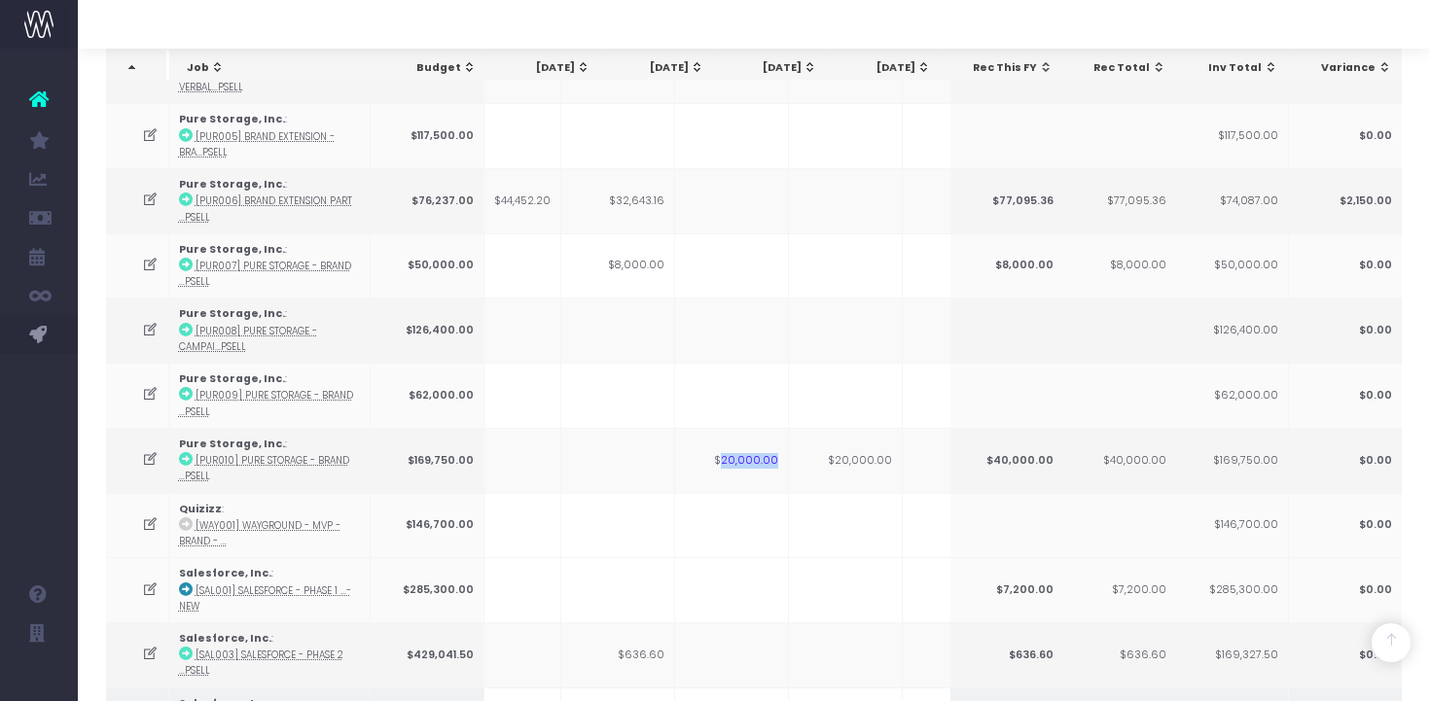
scroll to position [0, 379]
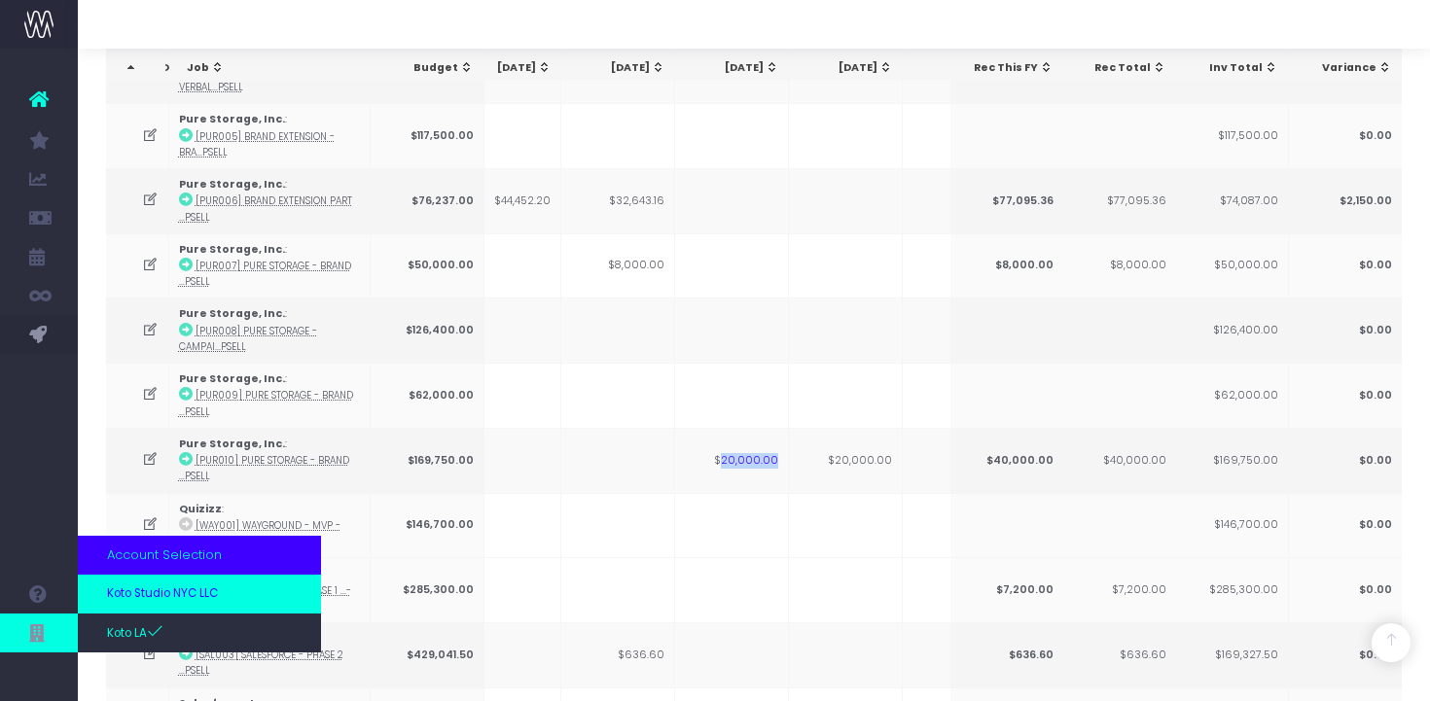
click at [167, 599] on span "Koto Studio NYC LLC" at bounding box center [162, 594] width 111 height 18
